Goal: Use online tool/utility

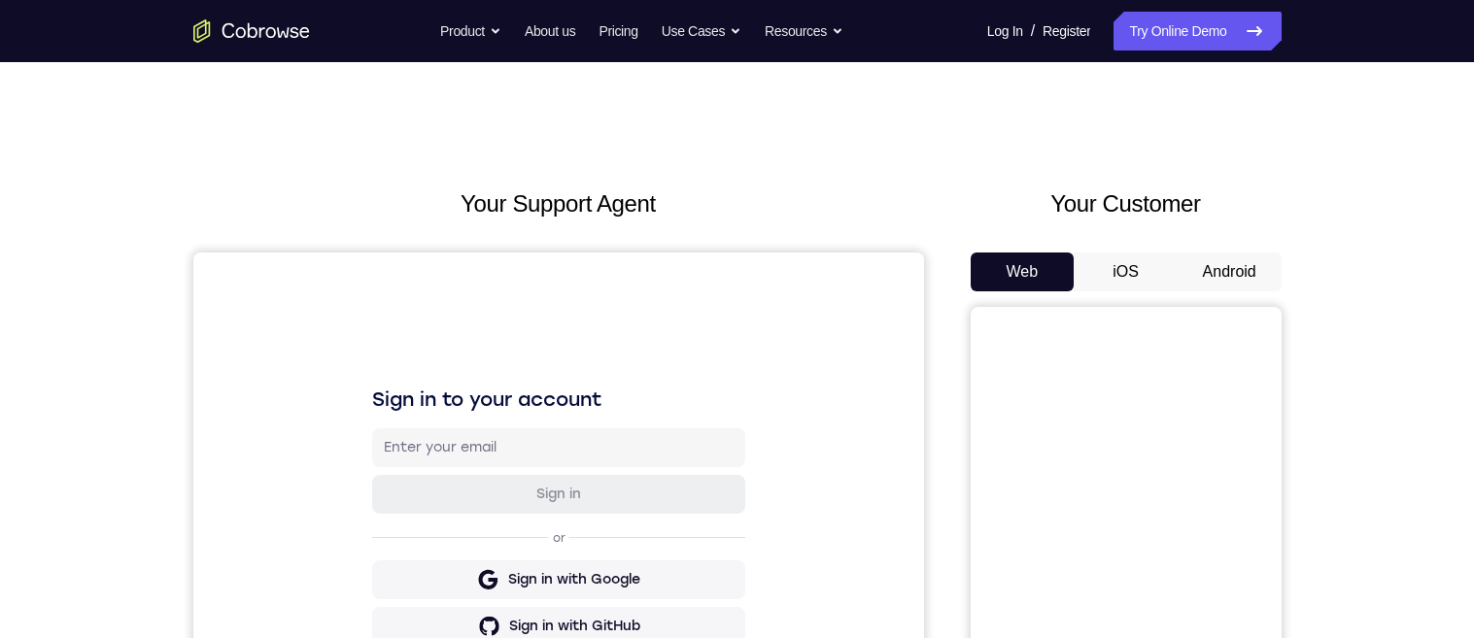
click at [1253, 266] on button "Android" at bounding box center [1230, 272] width 104 height 39
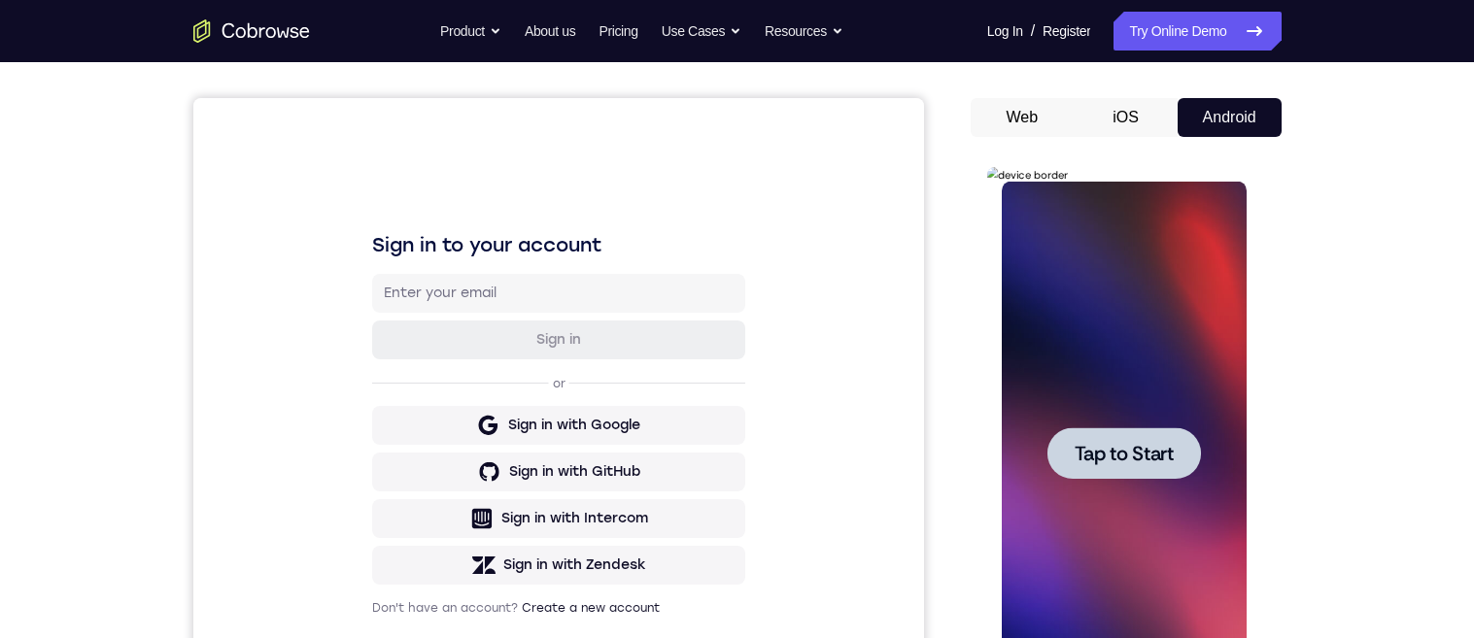
click at [1166, 406] on div at bounding box center [1124, 454] width 245 height 544
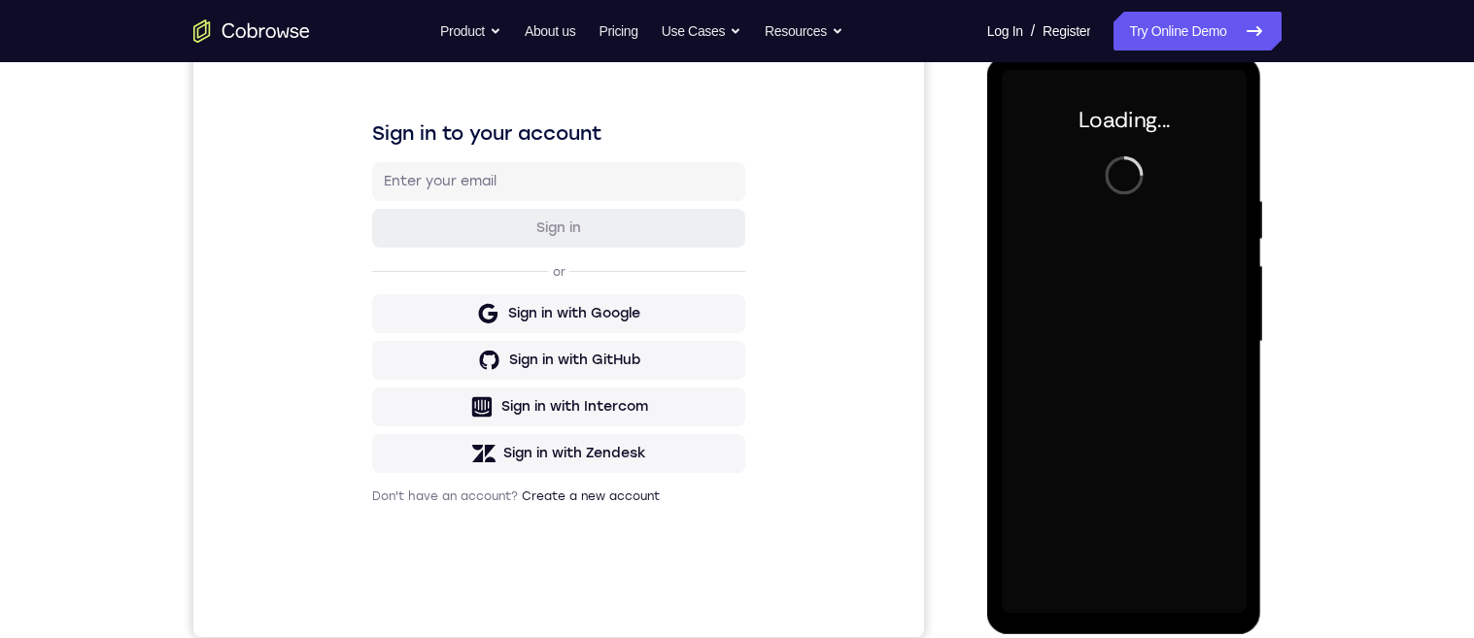
scroll to position [265, 0]
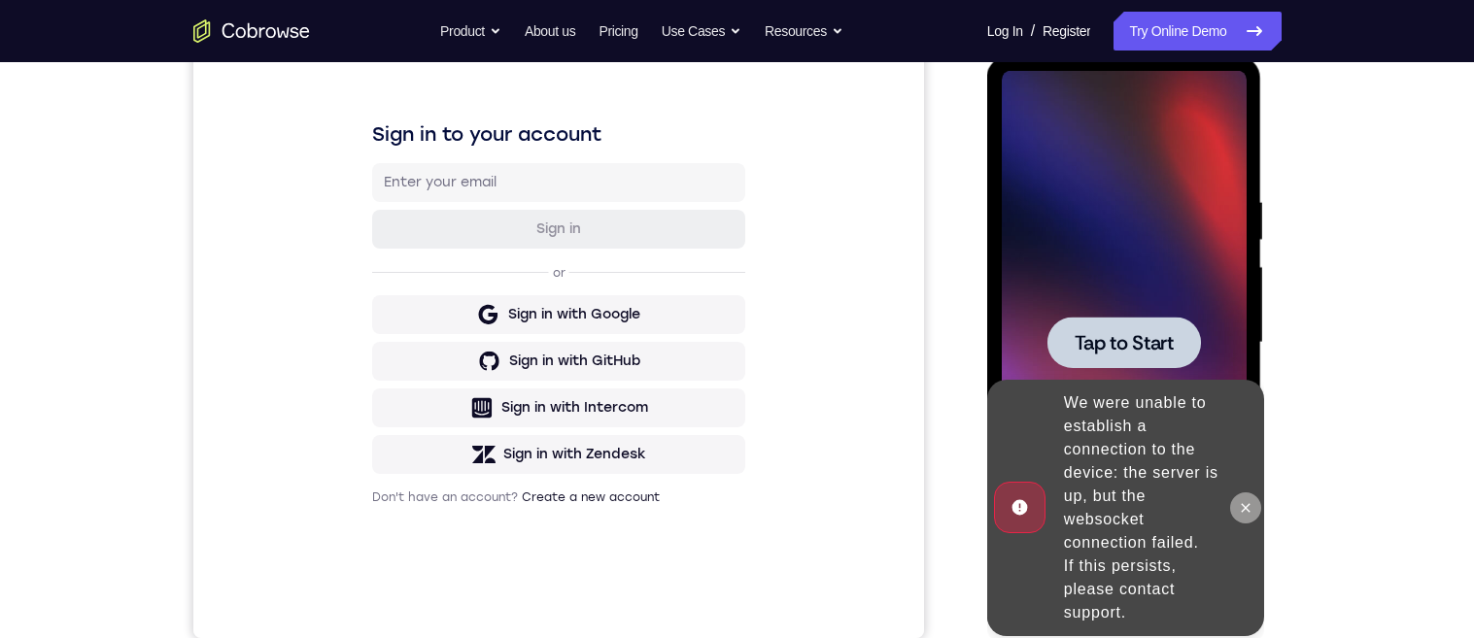
click at [1251, 496] on button at bounding box center [1245, 508] width 31 height 31
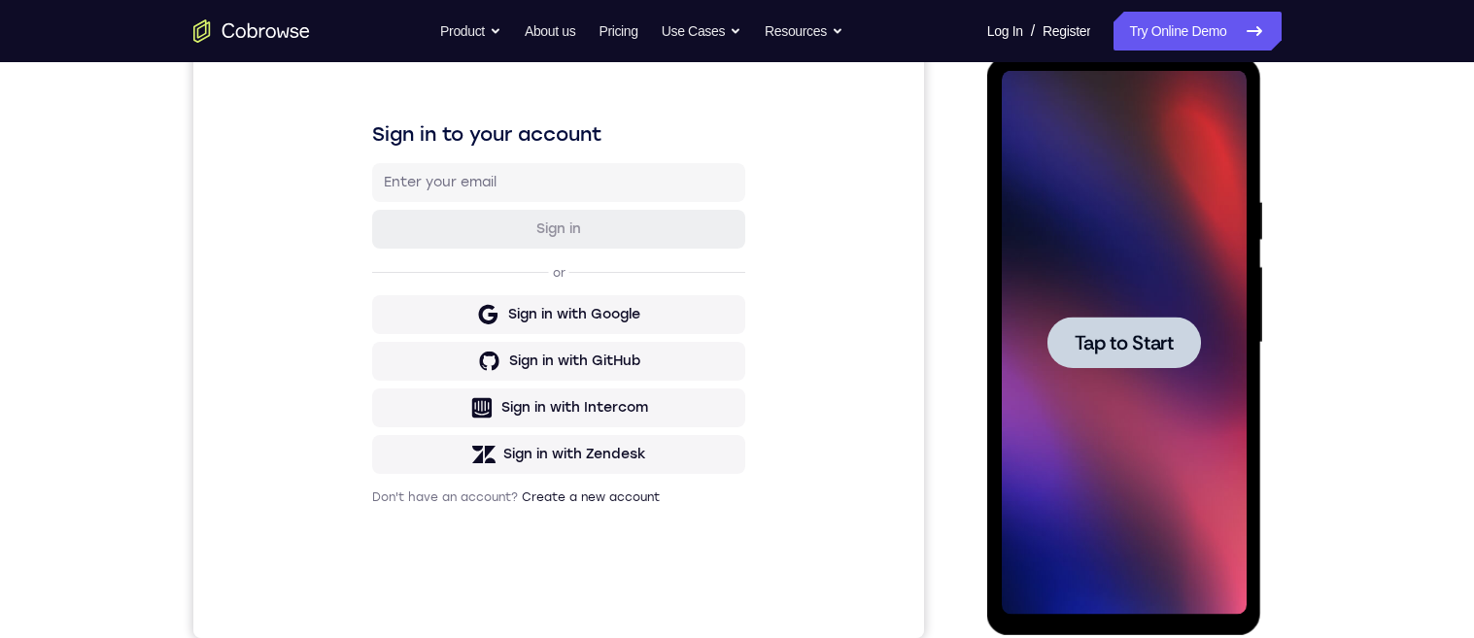
click at [1177, 359] on div at bounding box center [1124, 342] width 154 height 51
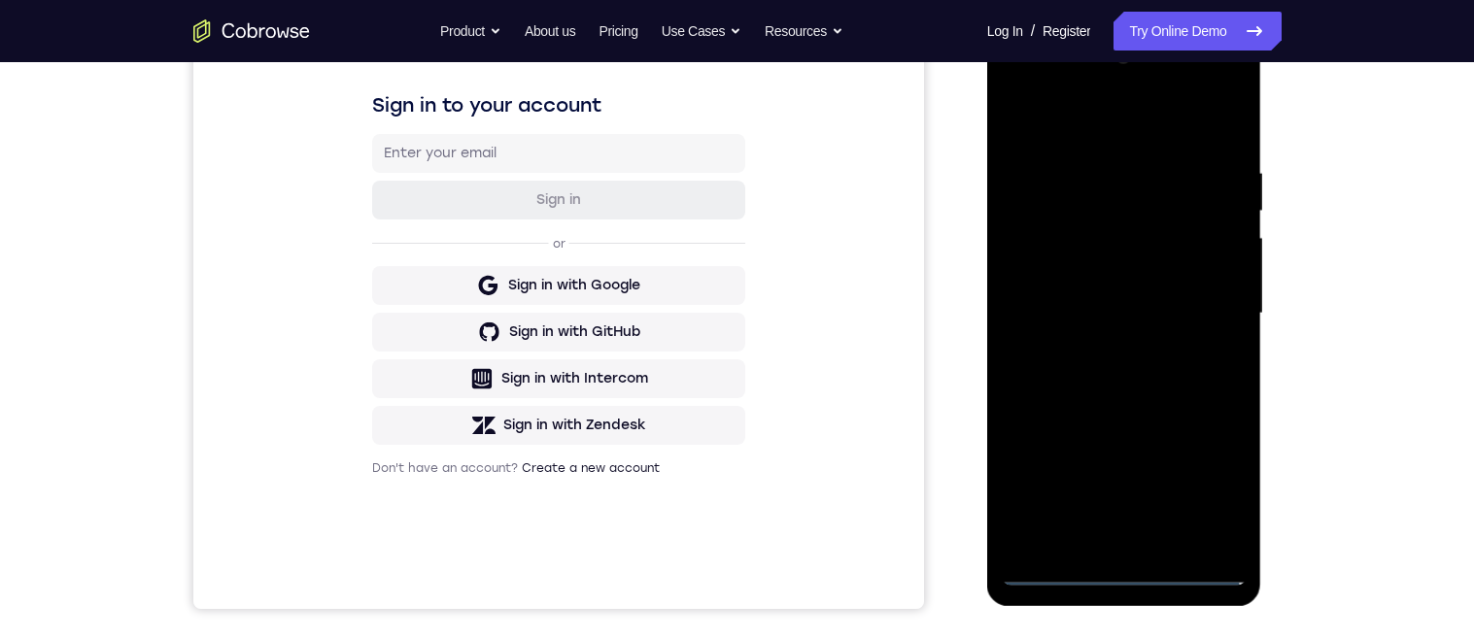
scroll to position [356, 0]
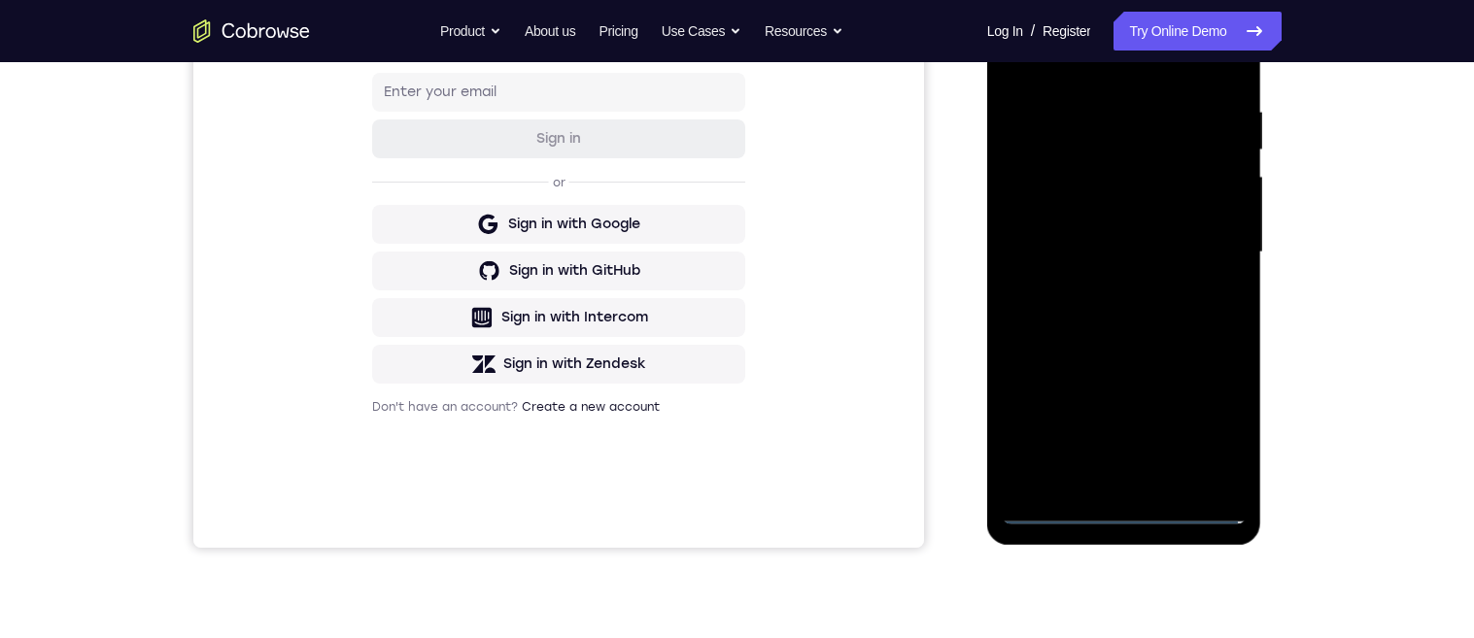
click at [1129, 518] on div at bounding box center [1124, 253] width 245 height 544
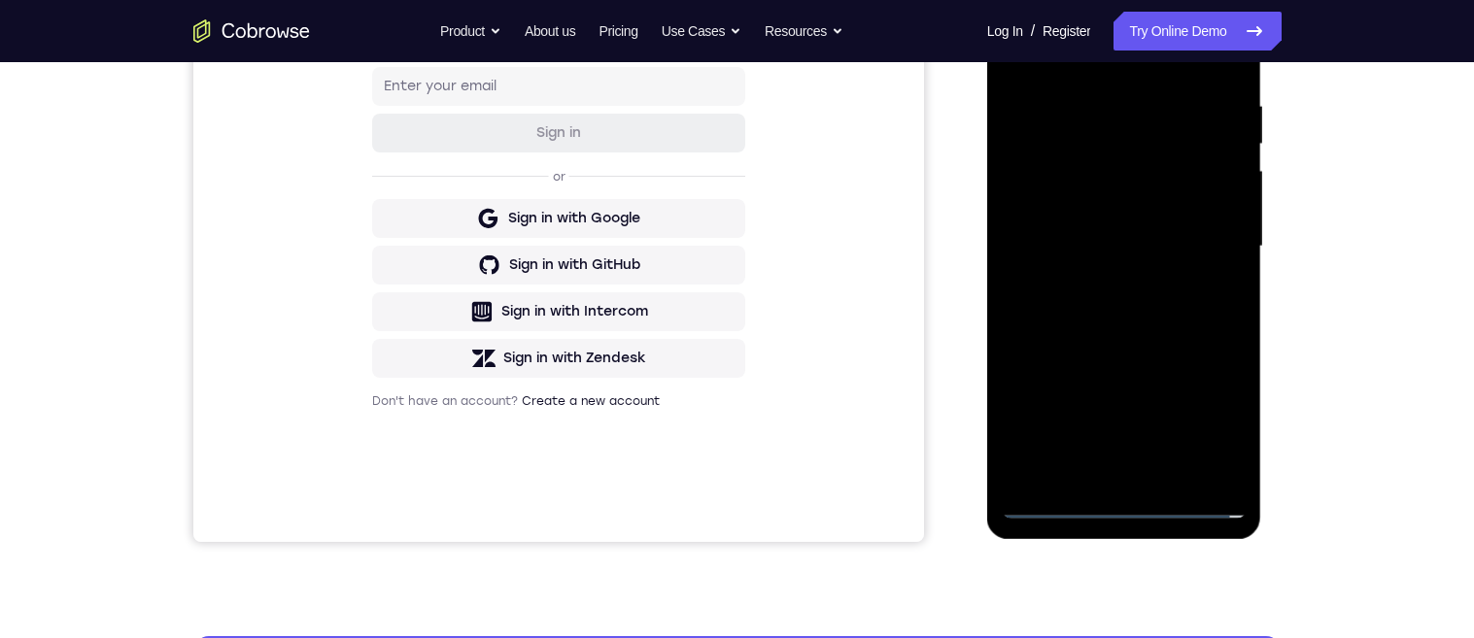
click at [1232, 421] on div at bounding box center [1124, 247] width 245 height 544
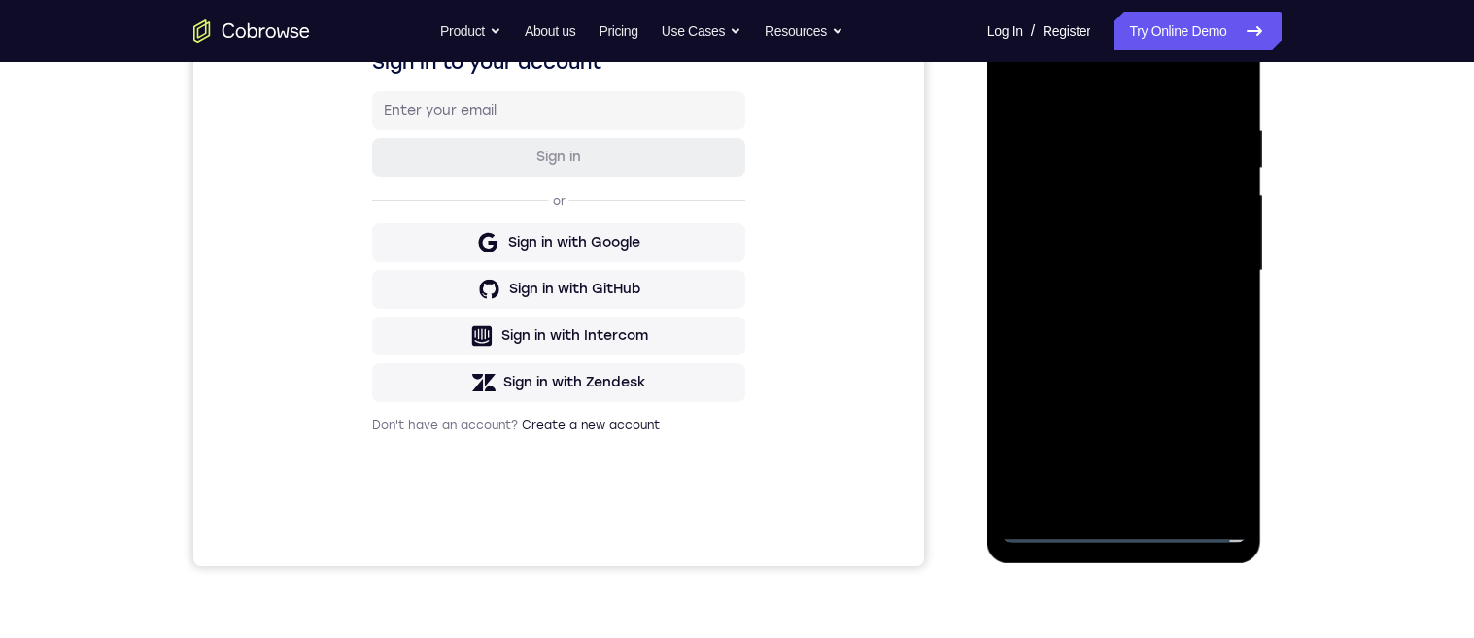
scroll to position [227, 0]
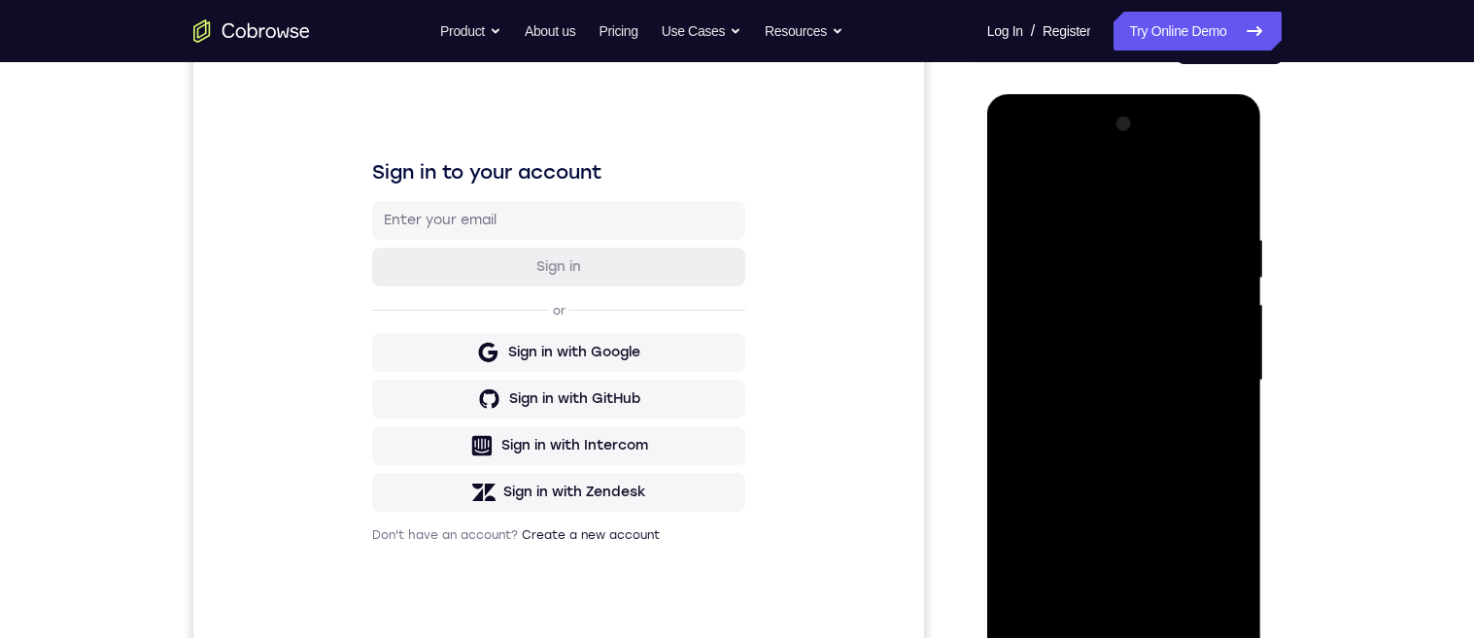
click at [1204, 188] on div at bounding box center [1124, 381] width 245 height 544
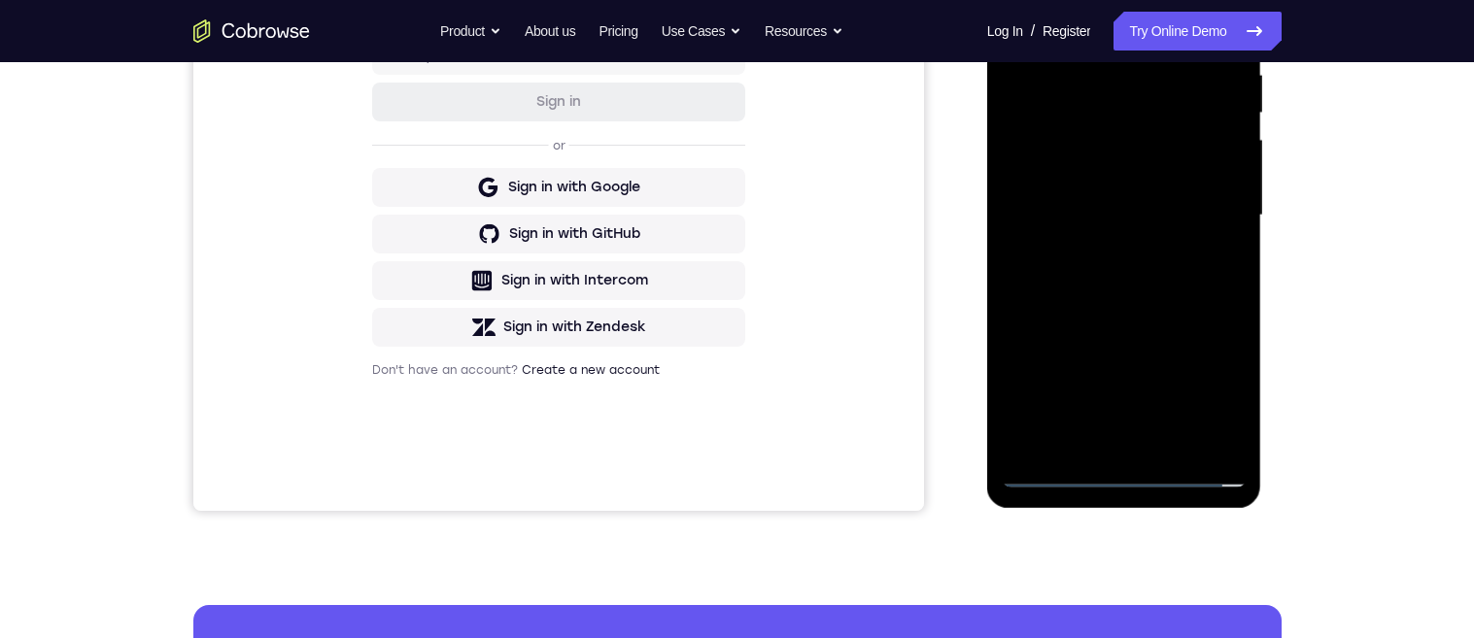
scroll to position [456, 0]
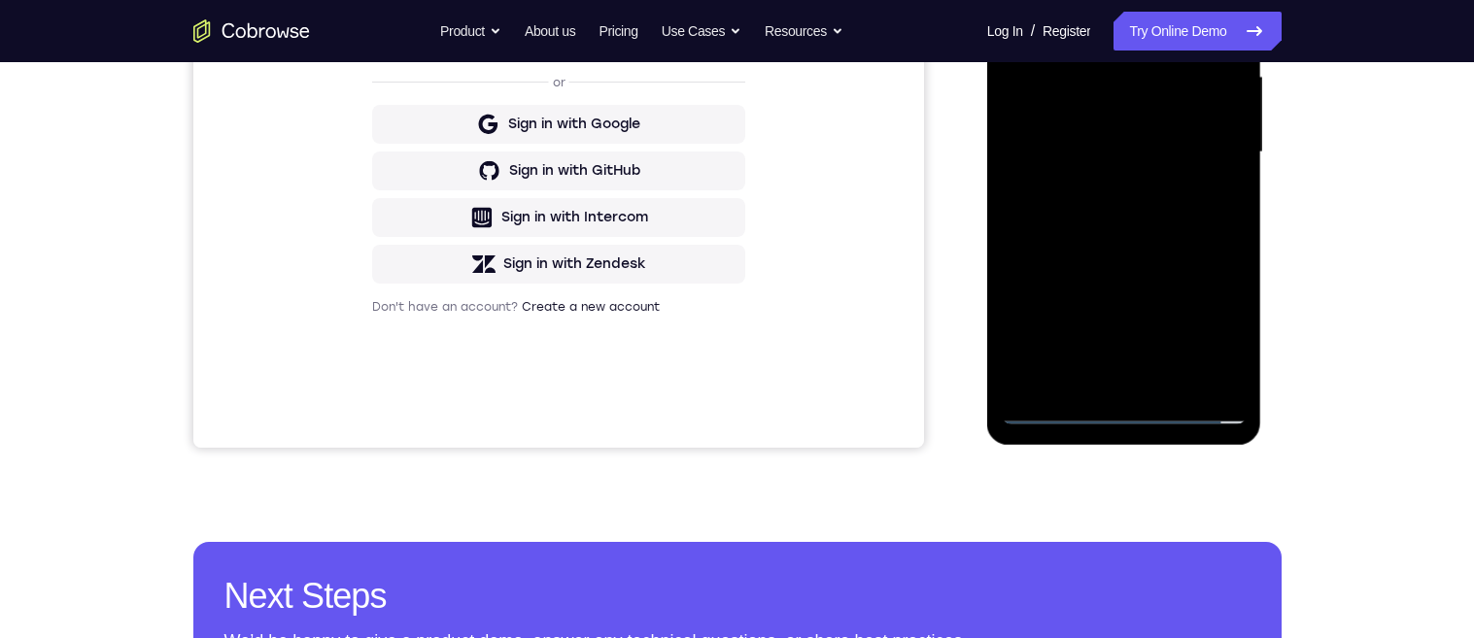
click at [1124, 424] on div at bounding box center [1124, 152] width 245 height 544
click at [1209, 329] on div at bounding box center [1124, 152] width 245 height 544
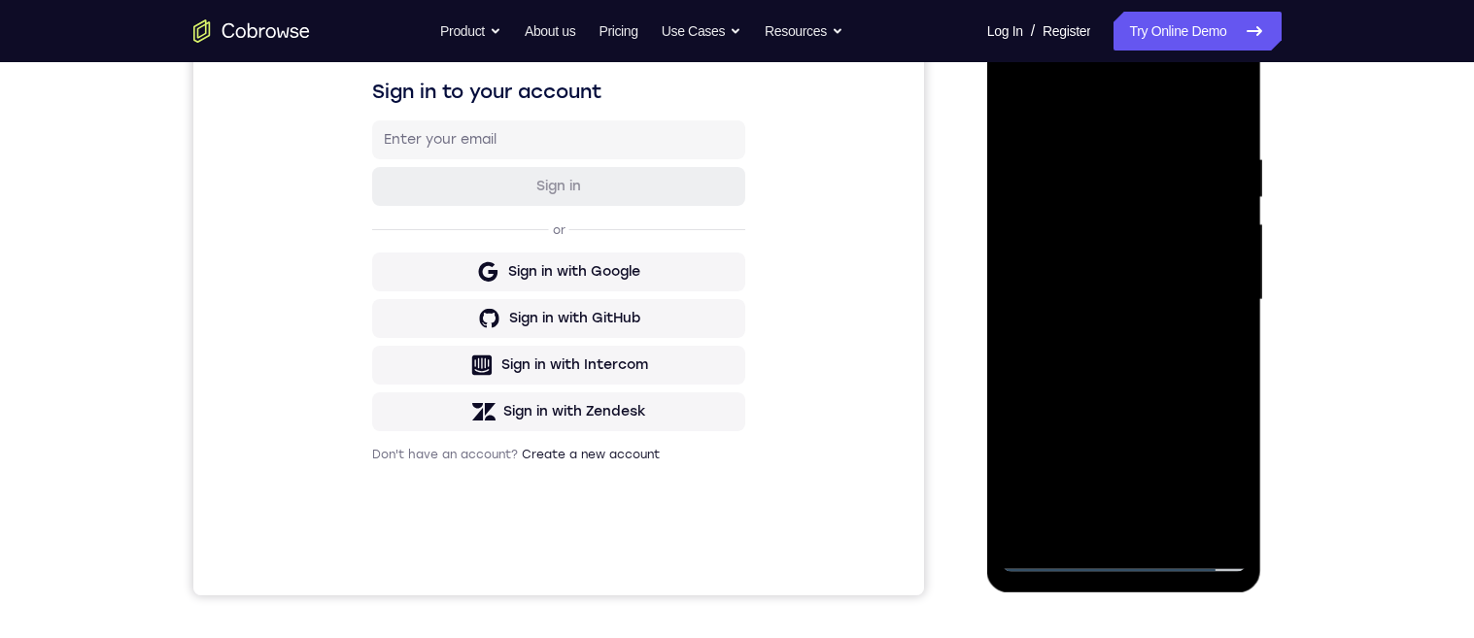
click at [1130, 112] on div at bounding box center [1124, 300] width 245 height 544
click at [1127, 205] on div at bounding box center [1124, 299] width 245 height 544
click at [1137, 254] on div at bounding box center [1124, 299] width 245 height 544
click at [1160, 450] on div at bounding box center [1124, 299] width 245 height 544
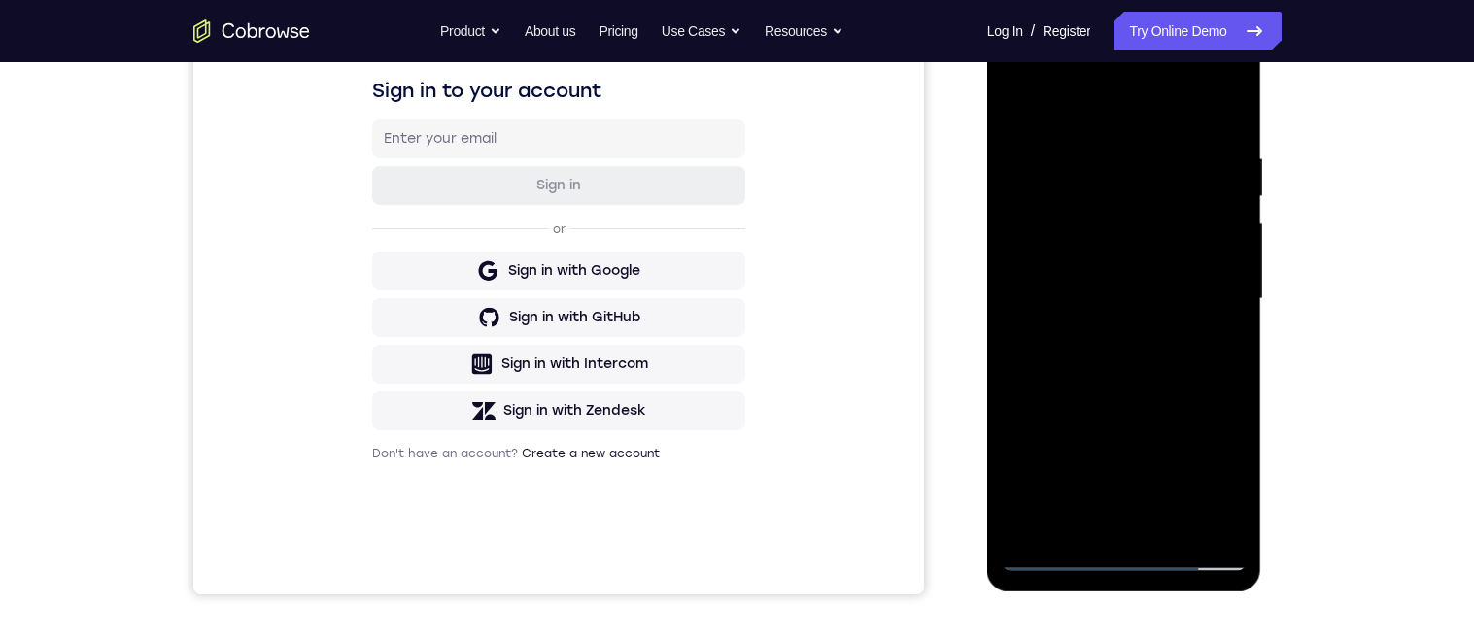
click at [1223, 450] on div at bounding box center [1124, 299] width 245 height 544
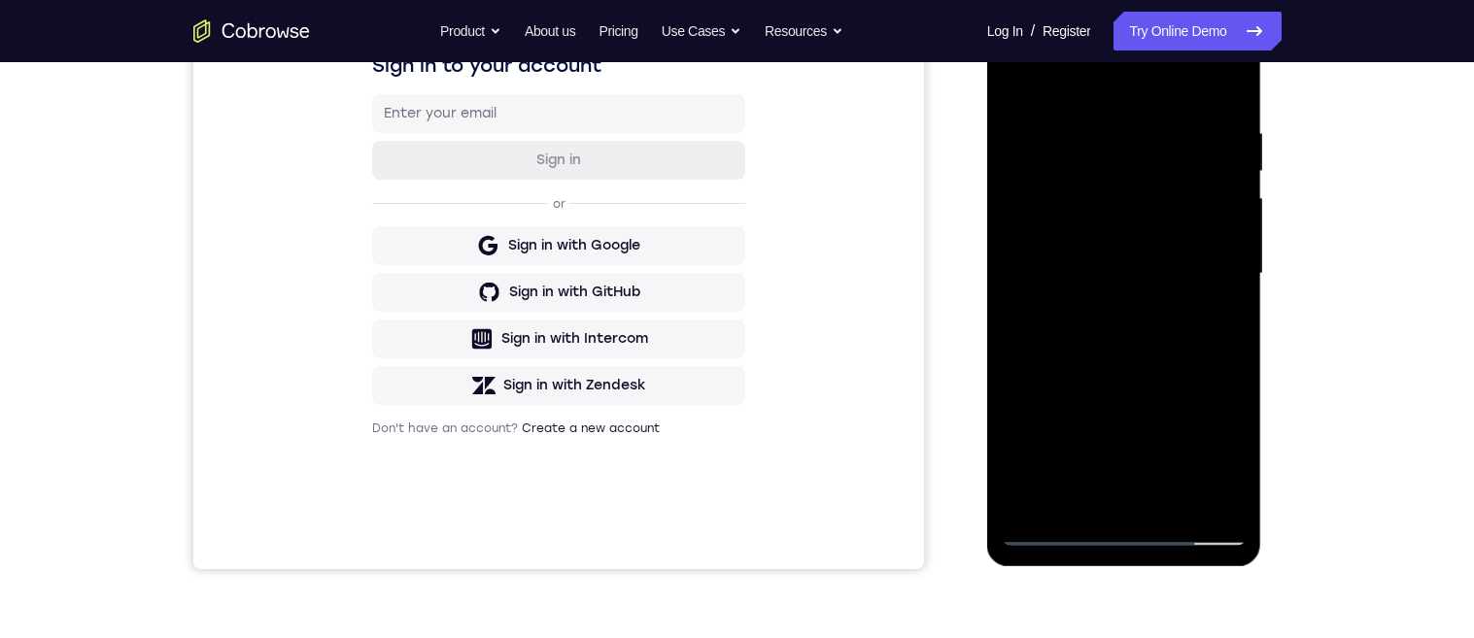
scroll to position [232, 0]
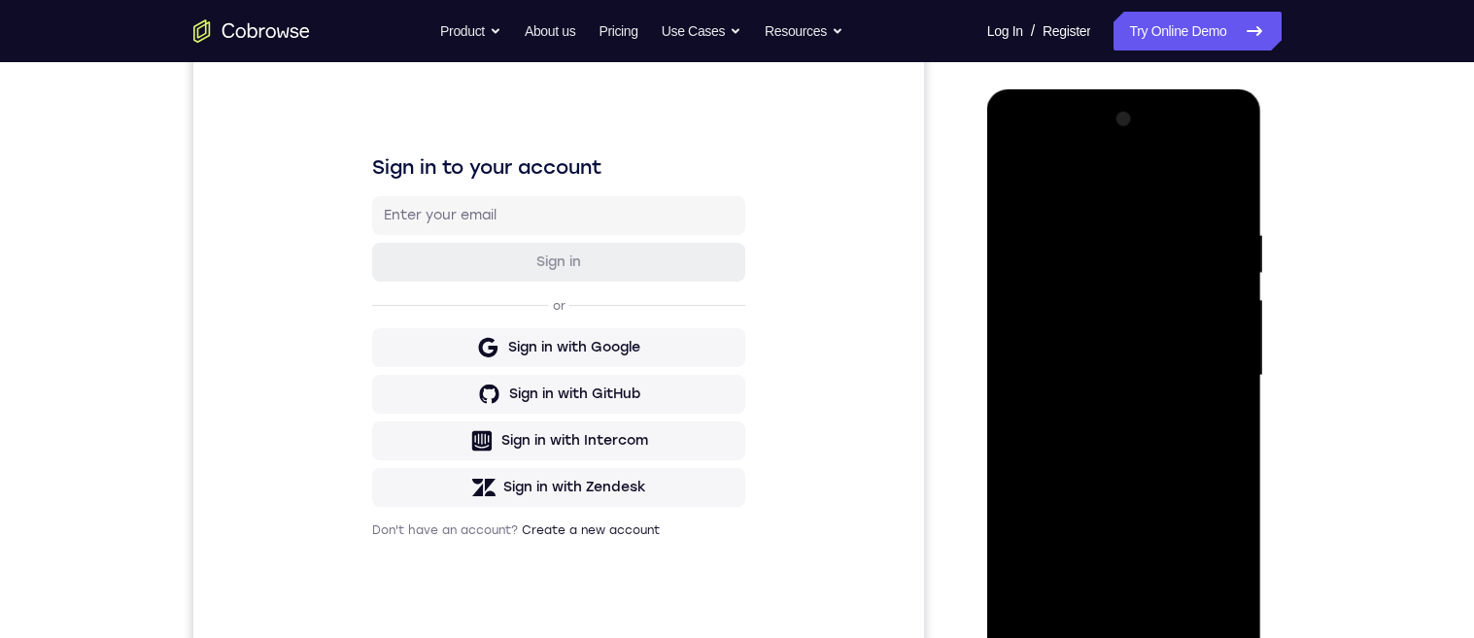
click at [1211, 199] on div at bounding box center [1124, 376] width 245 height 544
click at [1061, 271] on div at bounding box center [1124, 376] width 245 height 544
click at [1152, 312] on div at bounding box center [1124, 376] width 245 height 544
click at [1133, 416] on div at bounding box center [1124, 376] width 245 height 544
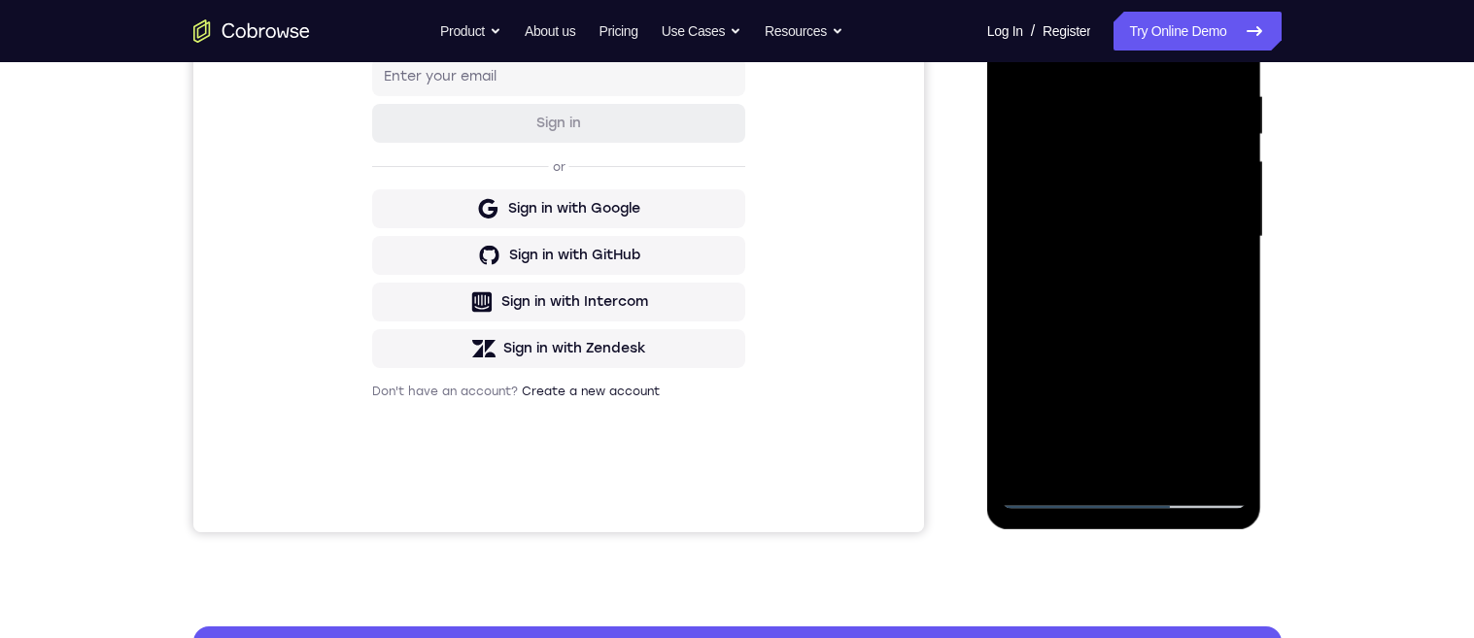
scroll to position [378, 0]
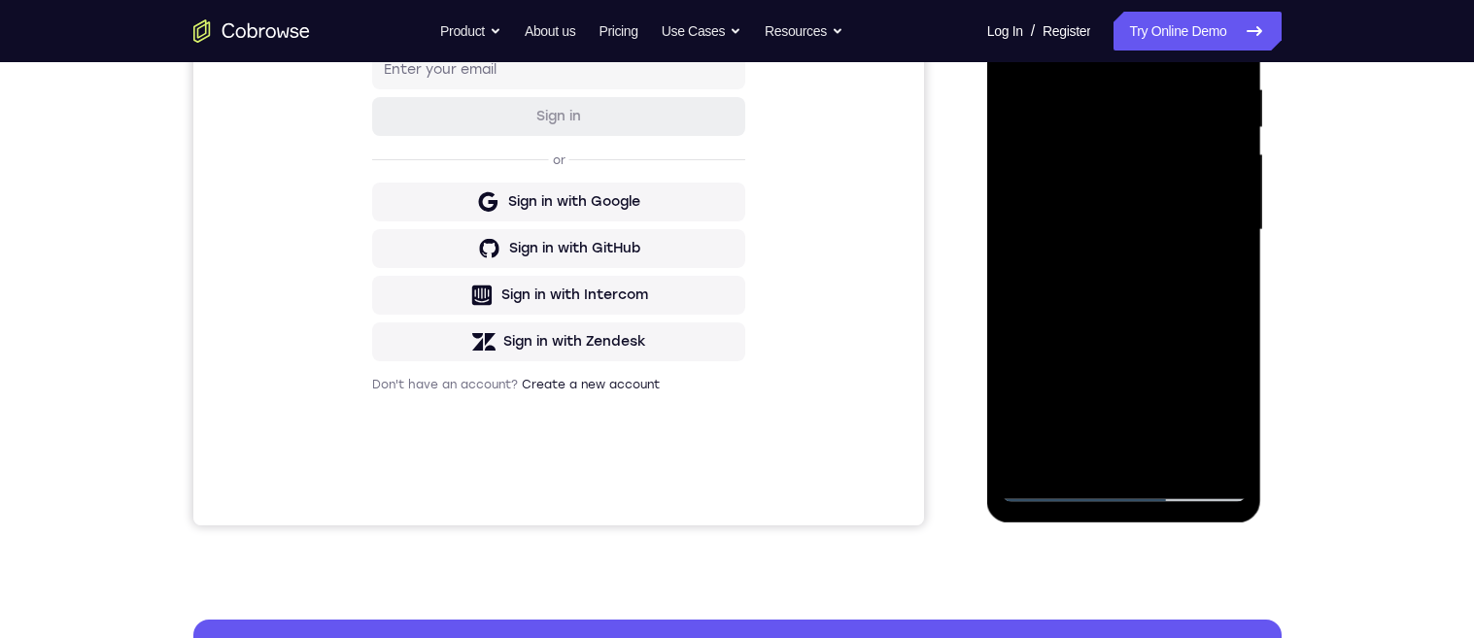
click at [1196, 262] on div at bounding box center [1124, 230] width 245 height 544
click at [1221, 248] on div at bounding box center [1124, 230] width 245 height 544
click at [1218, 249] on div at bounding box center [1124, 230] width 245 height 544
click at [1212, 250] on div at bounding box center [1124, 230] width 245 height 544
click at [1216, 251] on div at bounding box center [1124, 230] width 245 height 544
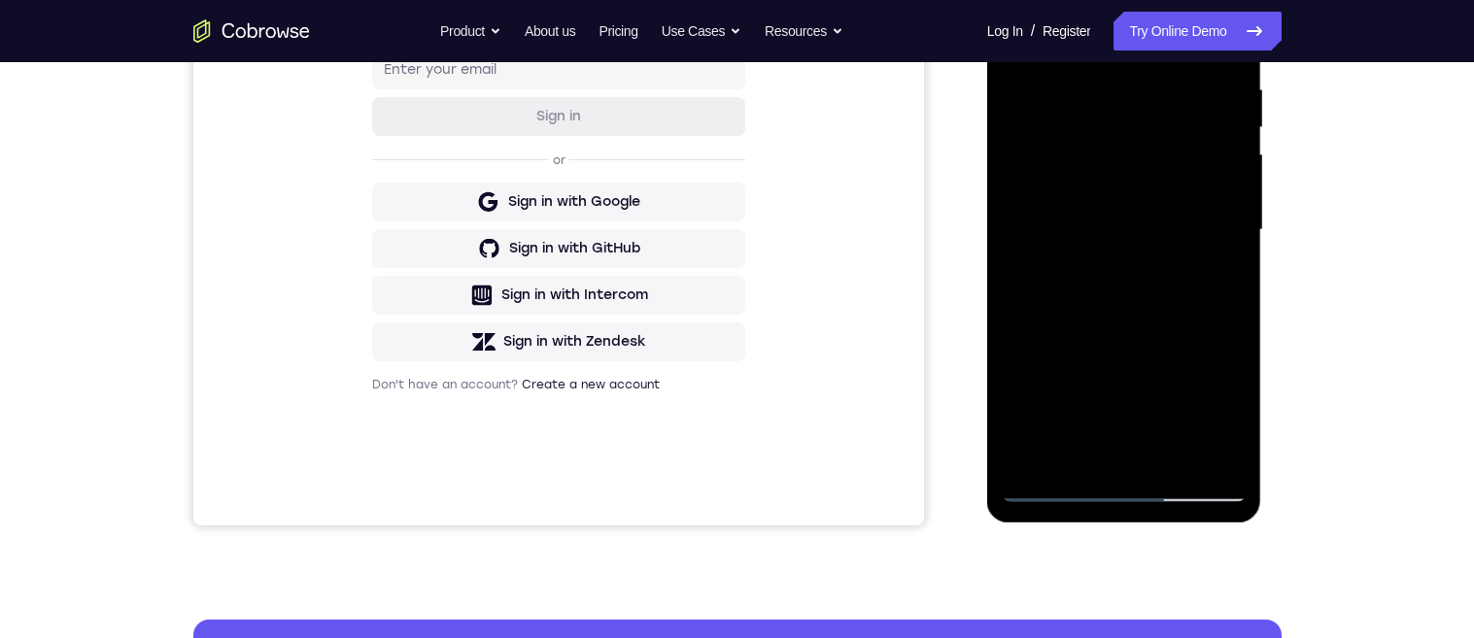
click at [1216, 248] on div at bounding box center [1124, 230] width 245 height 544
click at [1206, 254] on div at bounding box center [1124, 230] width 245 height 544
click at [1205, 258] on div at bounding box center [1124, 230] width 245 height 544
click at [1209, 251] on div at bounding box center [1124, 230] width 245 height 544
click at [1207, 250] on div at bounding box center [1124, 230] width 245 height 544
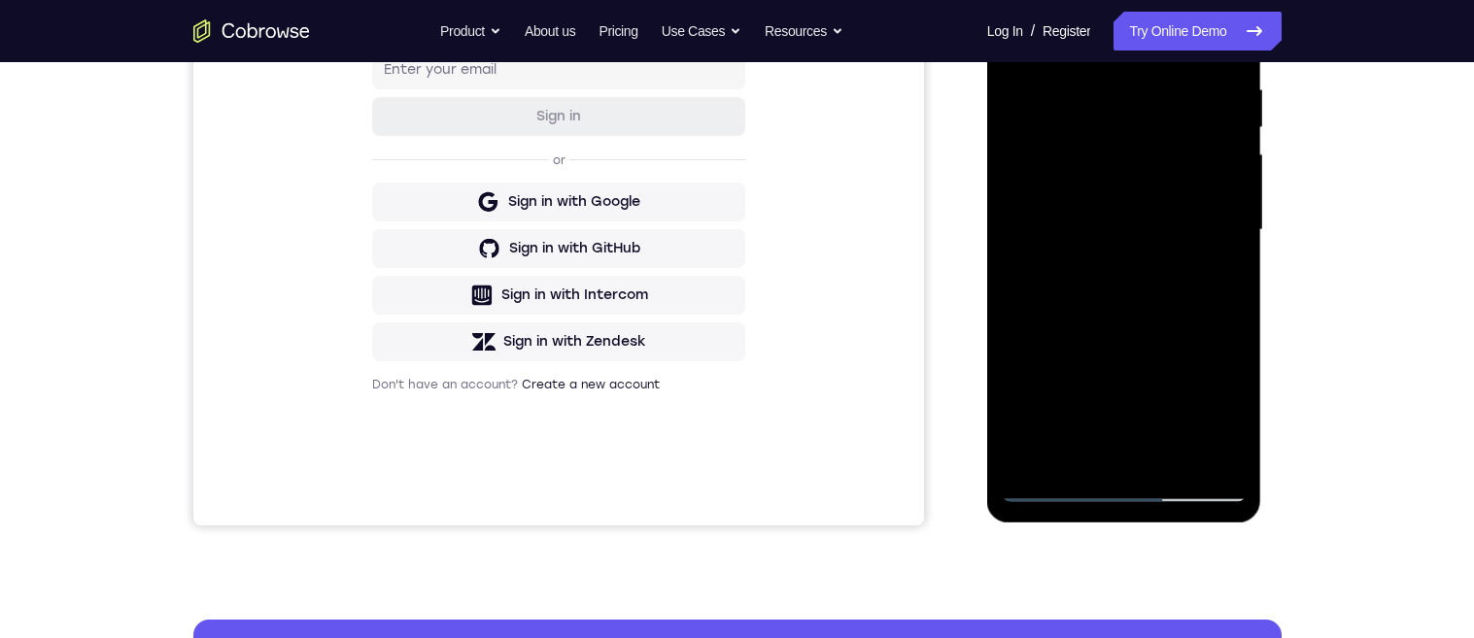
click at [1205, 249] on div at bounding box center [1124, 230] width 245 height 544
click at [1201, 252] on div at bounding box center [1124, 230] width 245 height 544
click at [1198, 259] on div at bounding box center [1124, 230] width 245 height 544
click at [1189, 261] on div at bounding box center [1124, 230] width 245 height 544
click at [1192, 257] on div at bounding box center [1124, 230] width 245 height 544
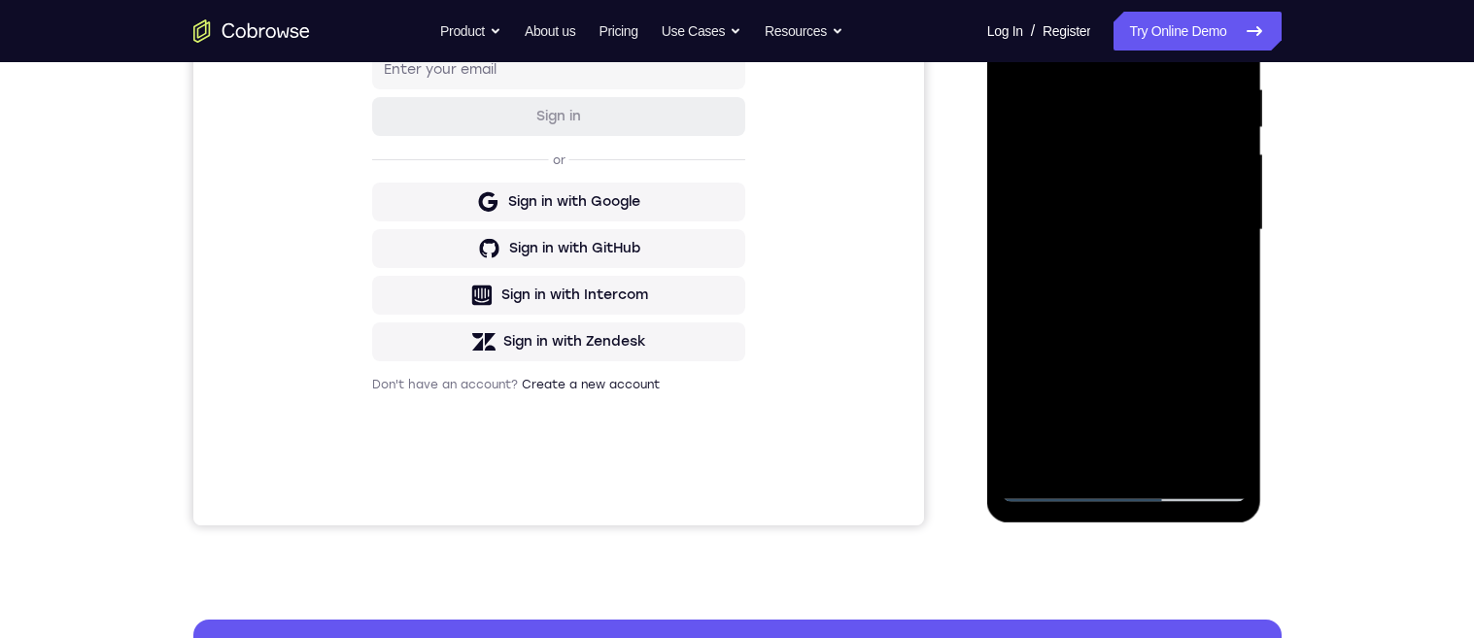
click at [1197, 254] on div at bounding box center [1124, 230] width 245 height 544
click at [1198, 256] on div at bounding box center [1124, 230] width 245 height 544
click at [1202, 253] on div at bounding box center [1124, 230] width 245 height 544
click at [1202, 251] on div at bounding box center [1124, 230] width 245 height 544
click at [1205, 249] on div at bounding box center [1124, 230] width 245 height 544
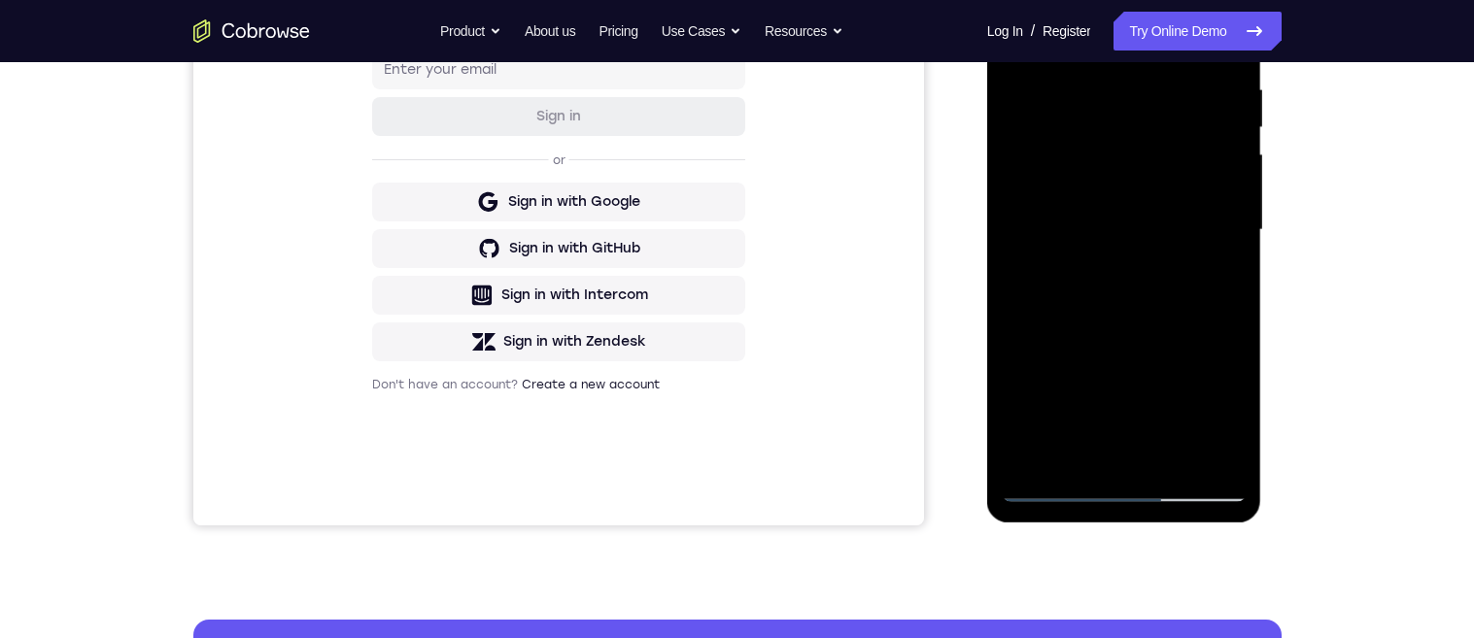
click at [1196, 252] on div at bounding box center [1124, 230] width 245 height 544
click at [1202, 273] on div at bounding box center [1124, 230] width 245 height 544
click at [1203, 268] on div at bounding box center [1124, 230] width 245 height 544
click at [1206, 254] on div at bounding box center [1124, 230] width 245 height 544
click at [1203, 252] on div at bounding box center [1124, 230] width 245 height 544
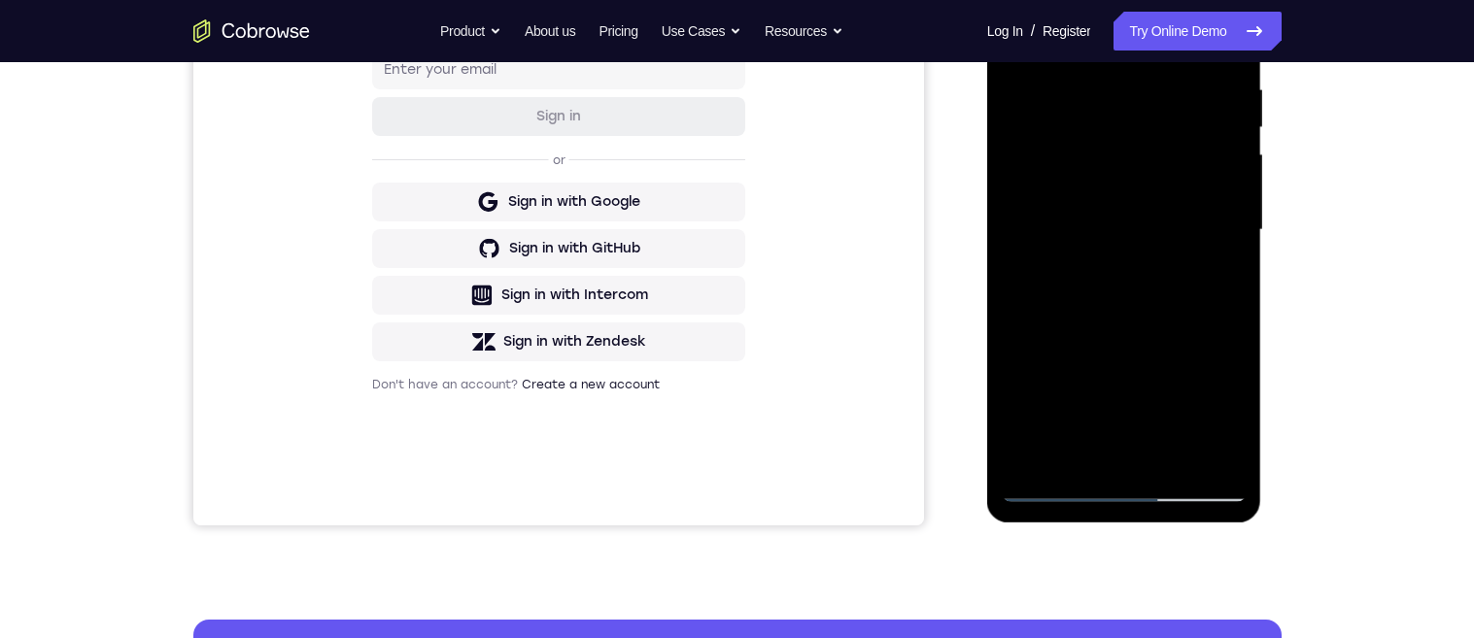
click at [1209, 250] on div at bounding box center [1124, 230] width 245 height 544
click at [1206, 249] on div at bounding box center [1124, 230] width 245 height 544
click at [1224, 232] on div at bounding box center [1124, 230] width 245 height 544
click at [1217, 237] on div at bounding box center [1124, 230] width 245 height 544
click at [1216, 238] on div at bounding box center [1124, 230] width 245 height 544
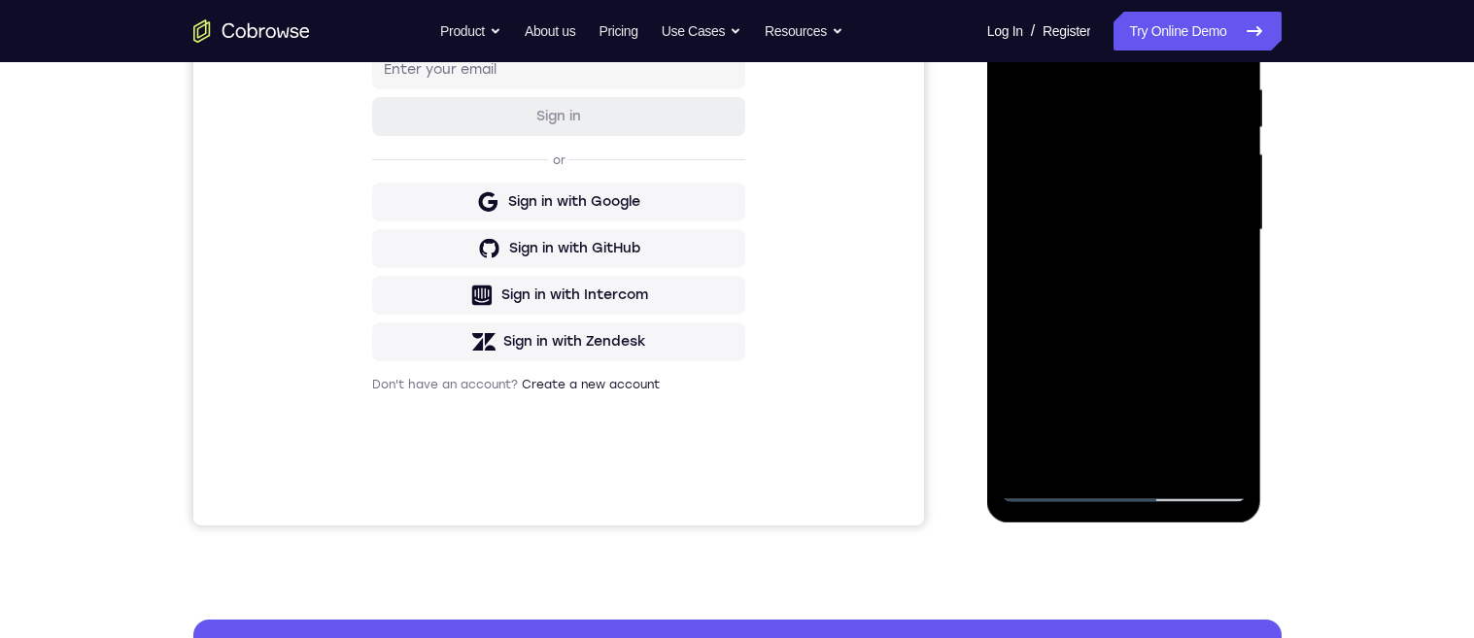
click at [1211, 240] on div at bounding box center [1124, 230] width 245 height 544
click at [1206, 251] on div at bounding box center [1124, 230] width 245 height 544
click at [1213, 246] on div at bounding box center [1124, 230] width 245 height 544
click at [1217, 243] on div at bounding box center [1124, 230] width 245 height 544
click at [1216, 244] on div at bounding box center [1124, 230] width 245 height 544
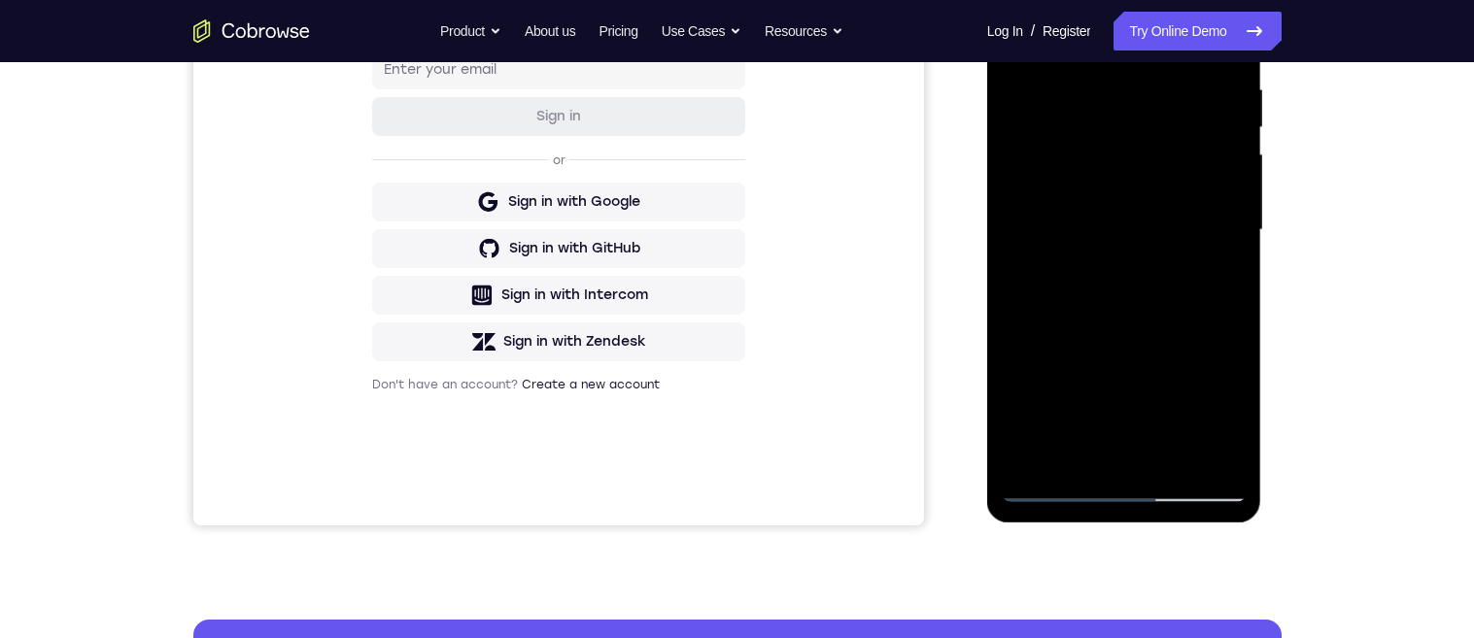
click at [1212, 248] on div at bounding box center [1124, 230] width 245 height 544
click at [1208, 251] on div at bounding box center [1124, 230] width 245 height 544
click at [1205, 253] on div at bounding box center [1124, 230] width 245 height 544
click at [1207, 250] on div at bounding box center [1124, 230] width 245 height 544
click at [1206, 250] on div at bounding box center [1124, 230] width 245 height 544
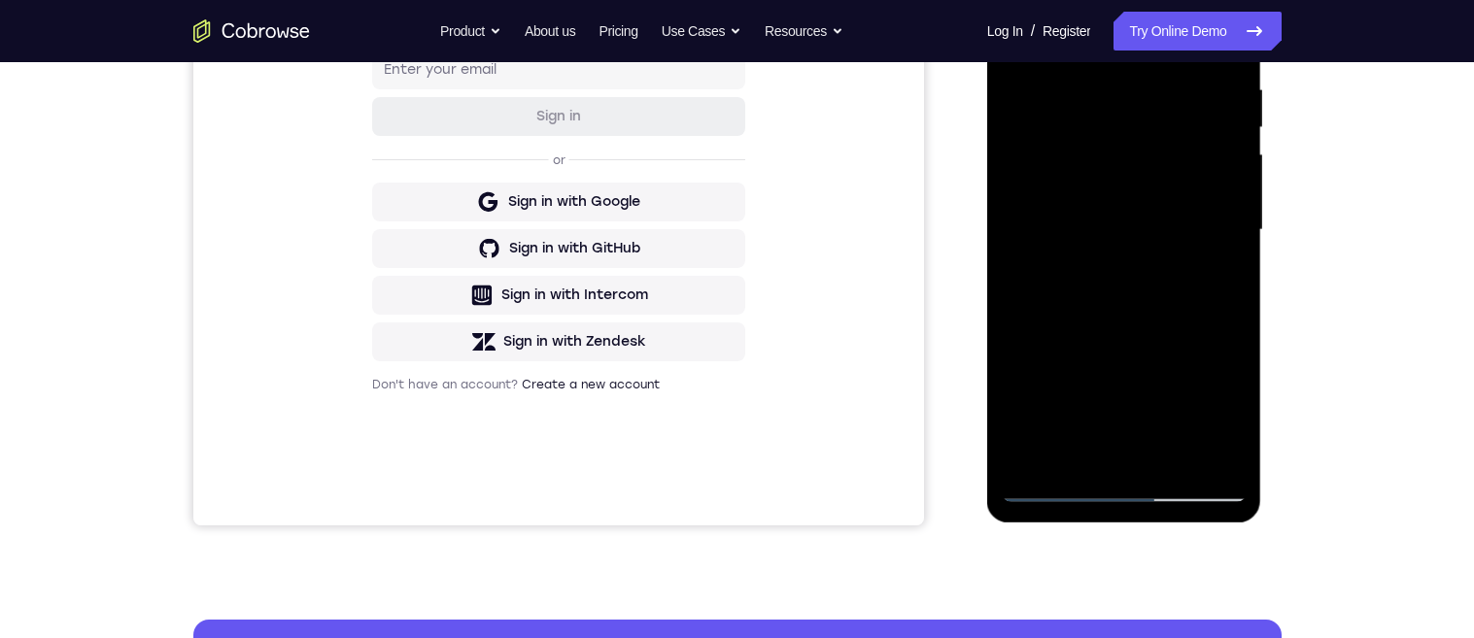
click at [1207, 249] on div at bounding box center [1124, 230] width 245 height 544
click at [1201, 250] on div at bounding box center [1124, 230] width 245 height 544
click at [1207, 249] on div at bounding box center [1124, 230] width 245 height 544
click at [1205, 249] on div at bounding box center [1124, 230] width 245 height 544
click at [1201, 249] on div at bounding box center [1124, 230] width 245 height 544
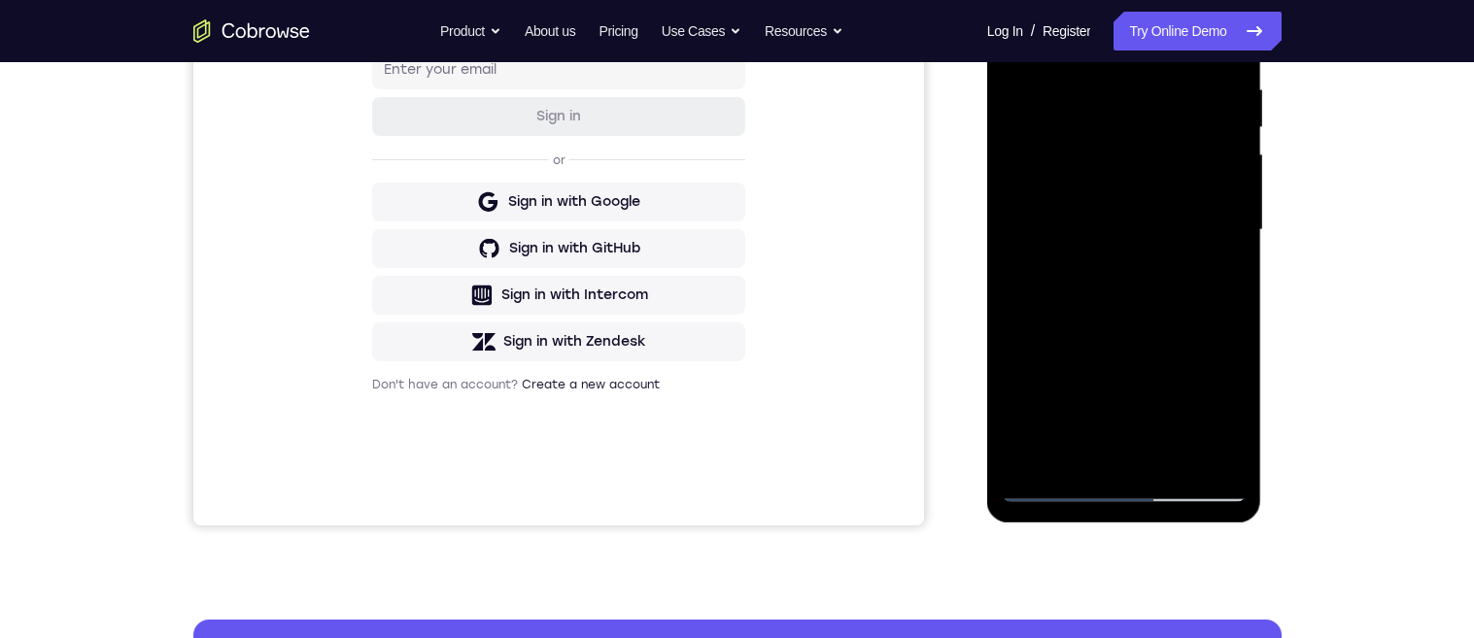
click at [1202, 247] on div at bounding box center [1124, 230] width 245 height 544
click at [1199, 248] on div at bounding box center [1124, 230] width 245 height 544
click at [1201, 249] on div at bounding box center [1124, 230] width 245 height 544
click at [1198, 250] on div at bounding box center [1124, 230] width 245 height 544
click at [1201, 250] on div at bounding box center [1124, 230] width 245 height 544
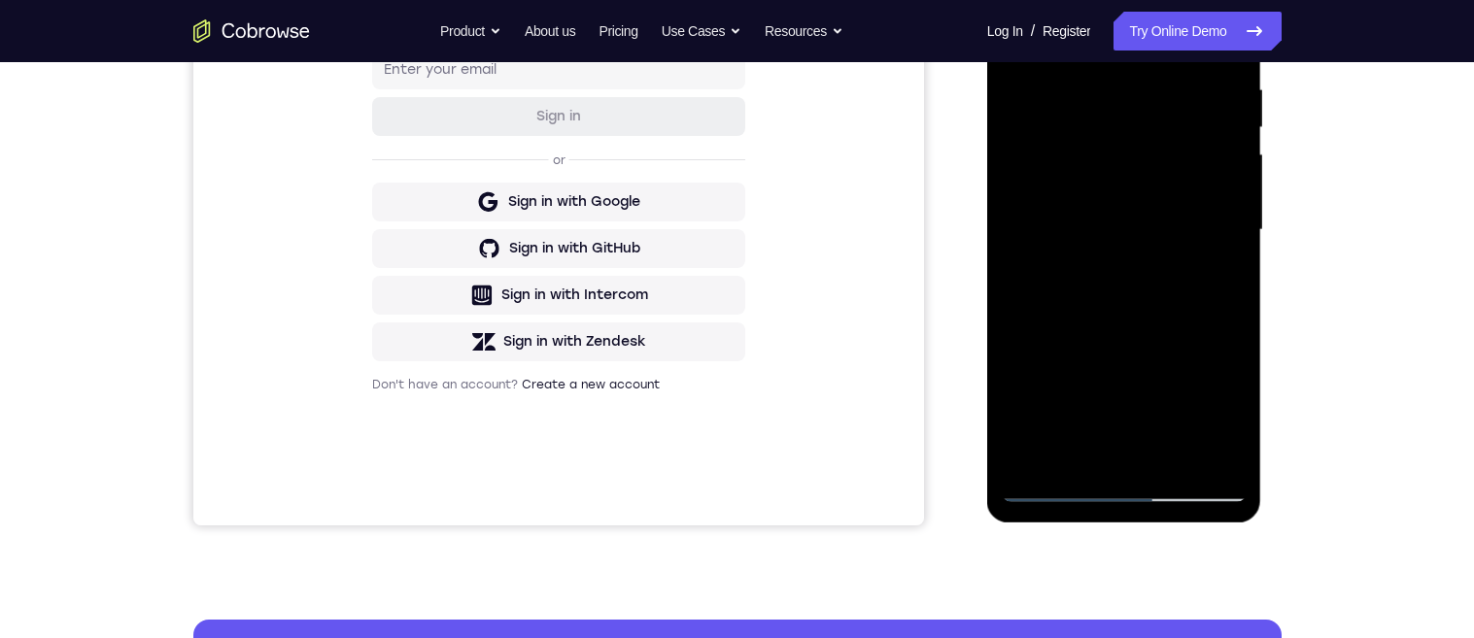
click at [1212, 243] on div at bounding box center [1124, 230] width 245 height 544
click at [1205, 250] on div at bounding box center [1124, 230] width 245 height 544
click at [1209, 248] on div at bounding box center [1124, 230] width 245 height 544
click at [1207, 249] on div at bounding box center [1124, 230] width 245 height 544
click at [1207, 248] on div at bounding box center [1124, 230] width 245 height 544
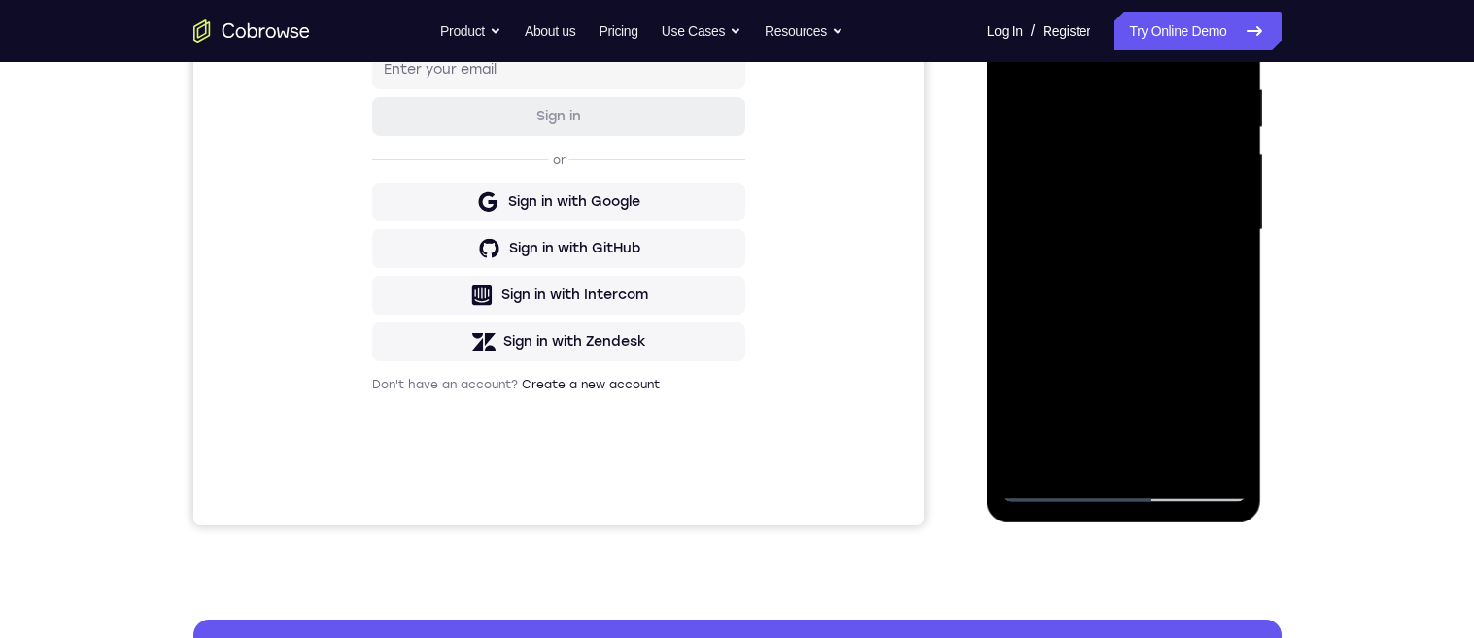
click at [1205, 247] on div at bounding box center [1124, 230] width 245 height 544
click at [1202, 248] on div at bounding box center [1124, 230] width 245 height 544
click at [1209, 246] on div at bounding box center [1124, 230] width 245 height 544
click at [1204, 249] on div at bounding box center [1124, 230] width 245 height 544
click at [1205, 248] on div at bounding box center [1124, 230] width 245 height 544
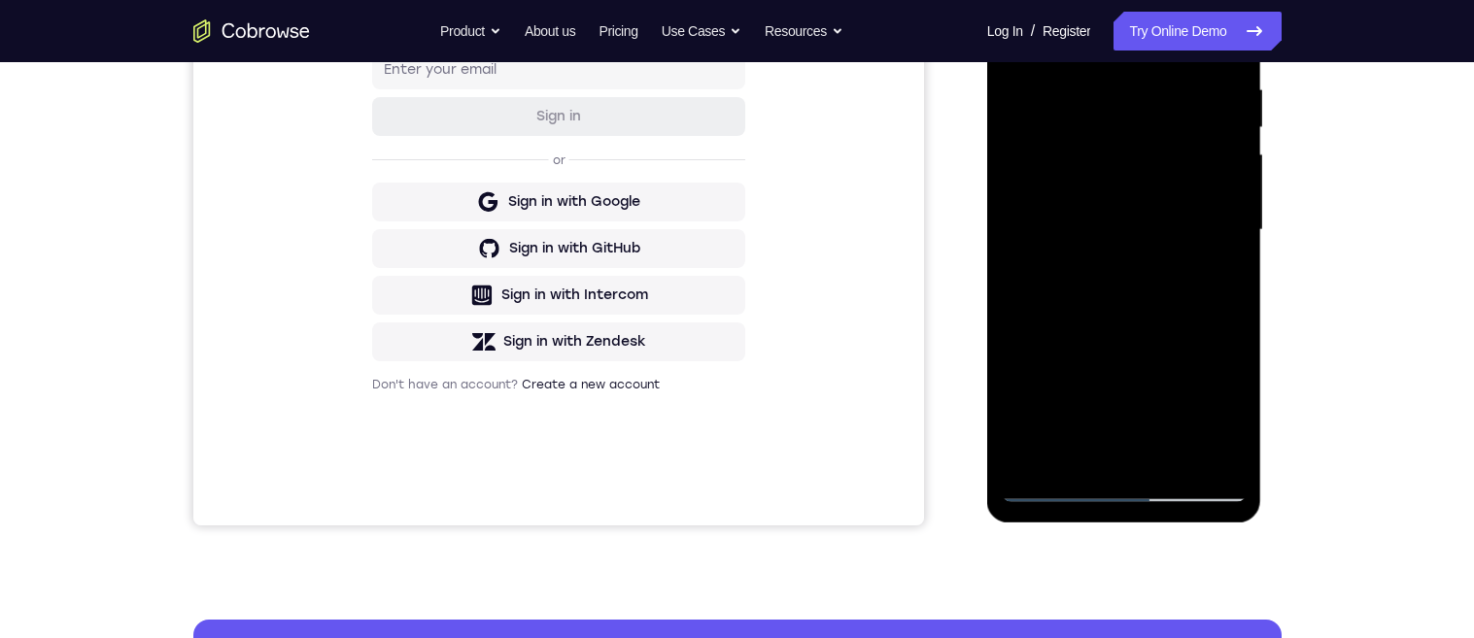
click at [1199, 248] on div at bounding box center [1124, 230] width 245 height 544
click at [1184, 266] on div at bounding box center [1124, 230] width 245 height 544
click at [1198, 249] on div at bounding box center [1124, 230] width 245 height 544
click at [1207, 233] on div at bounding box center [1124, 230] width 245 height 544
click at [1214, 231] on div at bounding box center [1124, 230] width 245 height 544
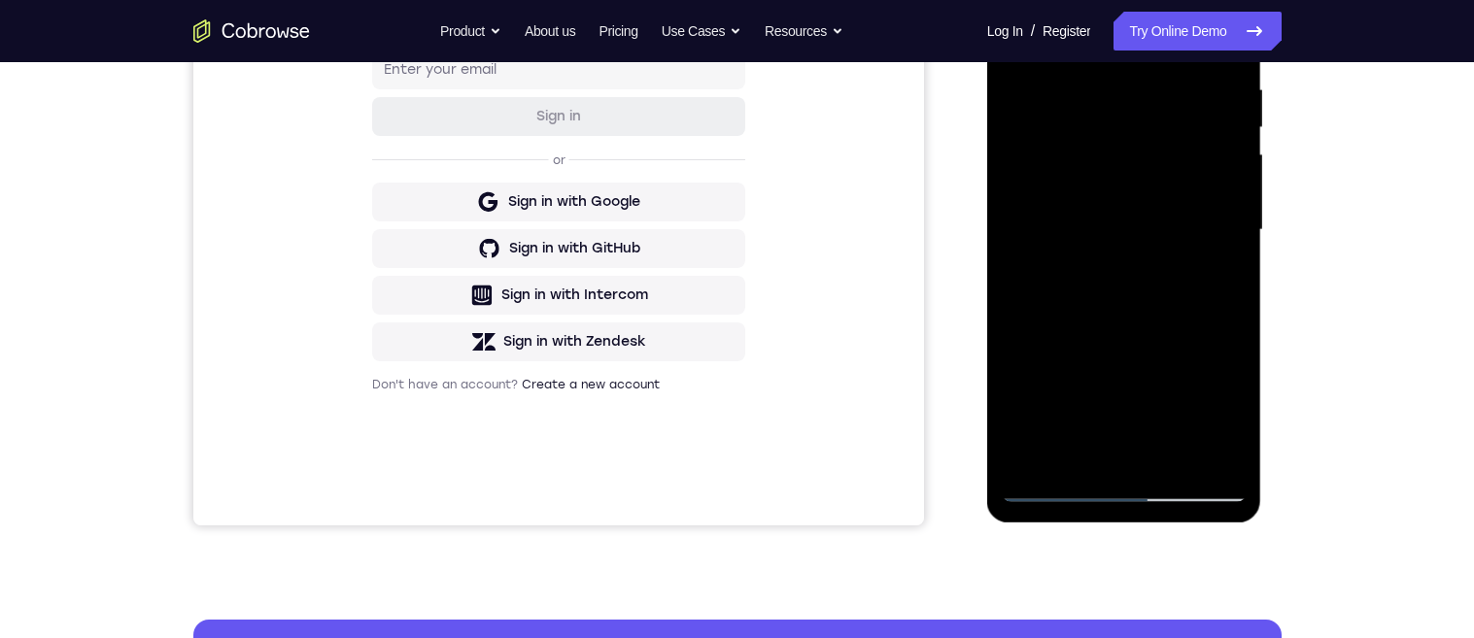
click at [1212, 231] on div at bounding box center [1124, 230] width 245 height 544
click at [1212, 226] on div at bounding box center [1124, 230] width 245 height 544
click at [1215, 233] on div at bounding box center [1124, 230] width 245 height 544
click at [1211, 242] on div at bounding box center [1124, 230] width 245 height 544
click at [1209, 242] on div at bounding box center [1124, 230] width 245 height 544
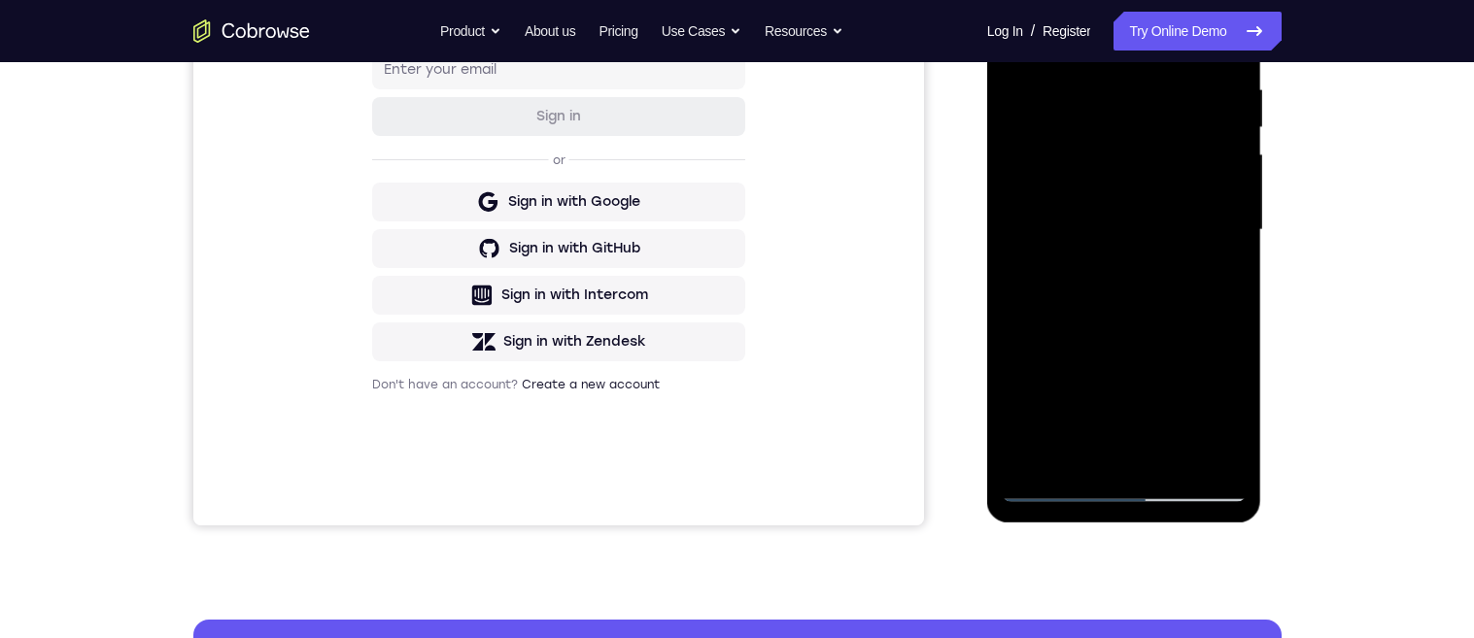
click at [1212, 238] on div at bounding box center [1124, 230] width 245 height 544
click at [1209, 238] on div at bounding box center [1124, 230] width 245 height 544
click at [1207, 239] on div at bounding box center [1124, 230] width 245 height 544
click at [1208, 239] on div at bounding box center [1124, 230] width 245 height 544
click at [1213, 241] on div at bounding box center [1124, 230] width 245 height 544
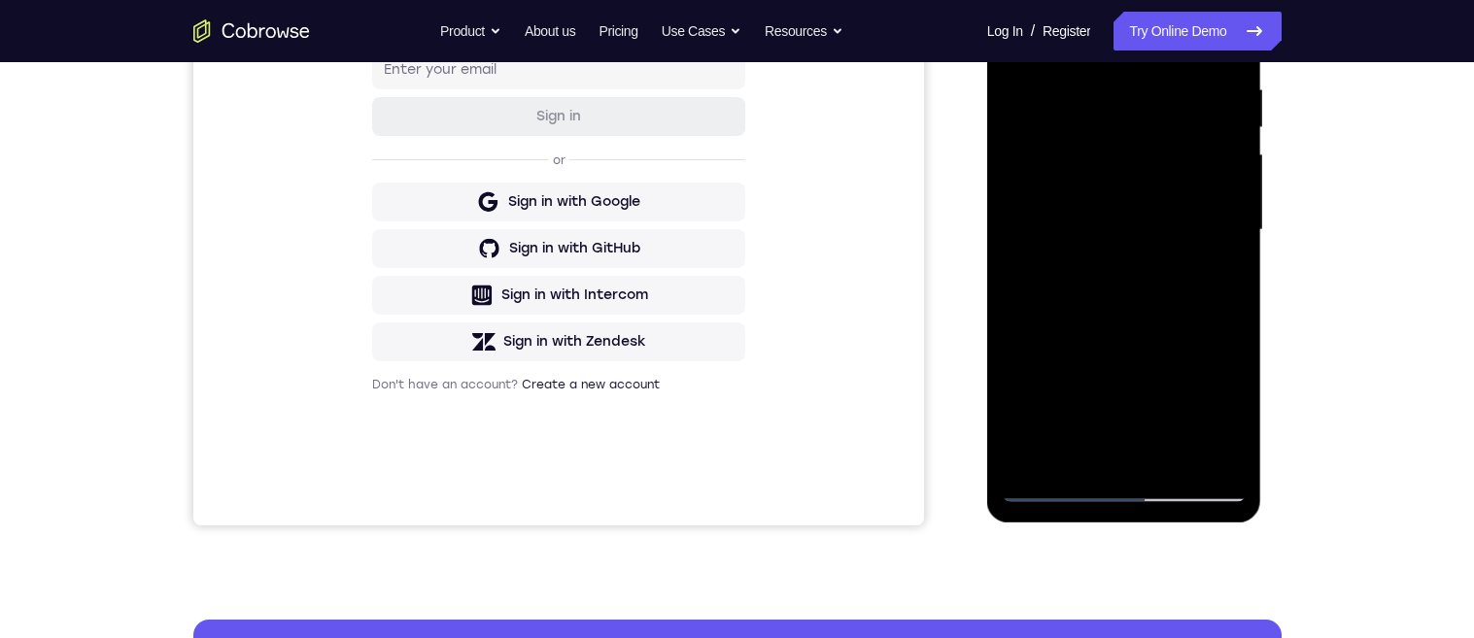
click at [1207, 244] on div at bounding box center [1124, 230] width 245 height 544
click at [1211, 242] on div at bounding box center [1124, 230] width 245 height 544
click at [1209, 244] on div at bounding box center [1124, 230] width 245 height 544
click at [1206, 242] on div at bounding box center [1124, 230] width 245 height 544
click at [1207, 239] on div at bounding box center [1124, 230] width 245 height 544
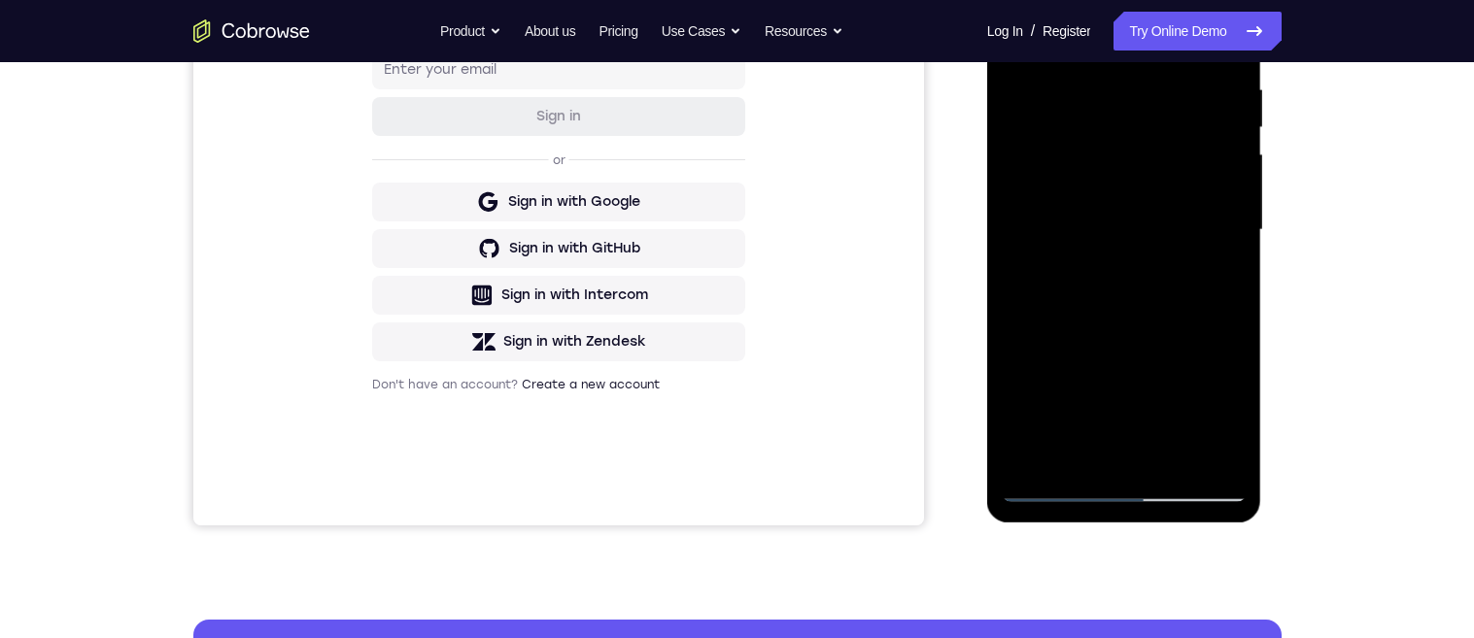
click at [1203, 238] on div at bounding box center [1124, 230] width 245 height 544
click at [1199, 242] on div at bounding box center [1124, 230] width 245 height 544
click at [1202, 240] on div at bounding box center [1124, 230] width 245 height 544
click at [1199, 243] on div at bounding box center [1124, 230] width 245 height 544
click at [1198, 240] on div at bounding box center [1124, 230] width 245 height 544
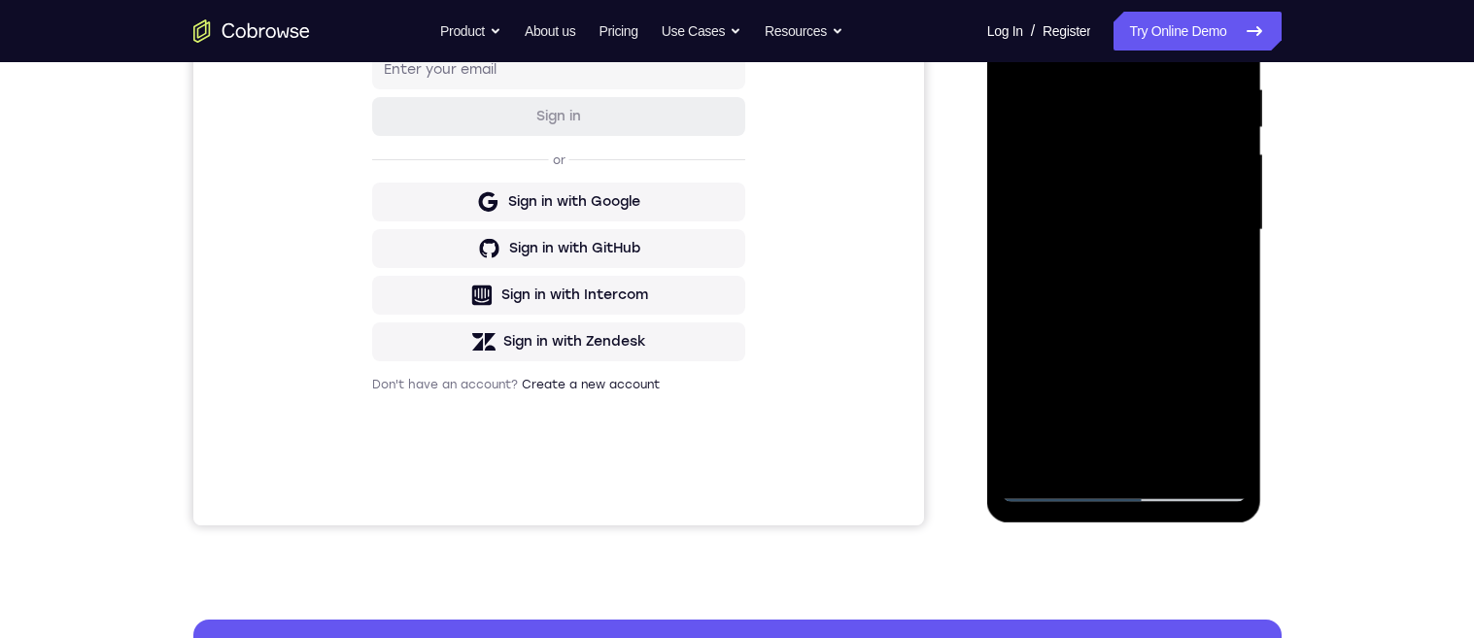
click at [1202, 238] on div at bounding box center [1124, 230] width 245 height 544
click at [1199, 242] on div at bounding box center [1124, 230] width 245 height 544
click at [1201, 236] on div at bounding box center [1124, 230] width 245 height 544
click at [1204, 237] on div at bounding box center [1124, 230] width 245 height 544
click at [1198, 238] on div at bounding box center [1124, 230] width 245 height 544
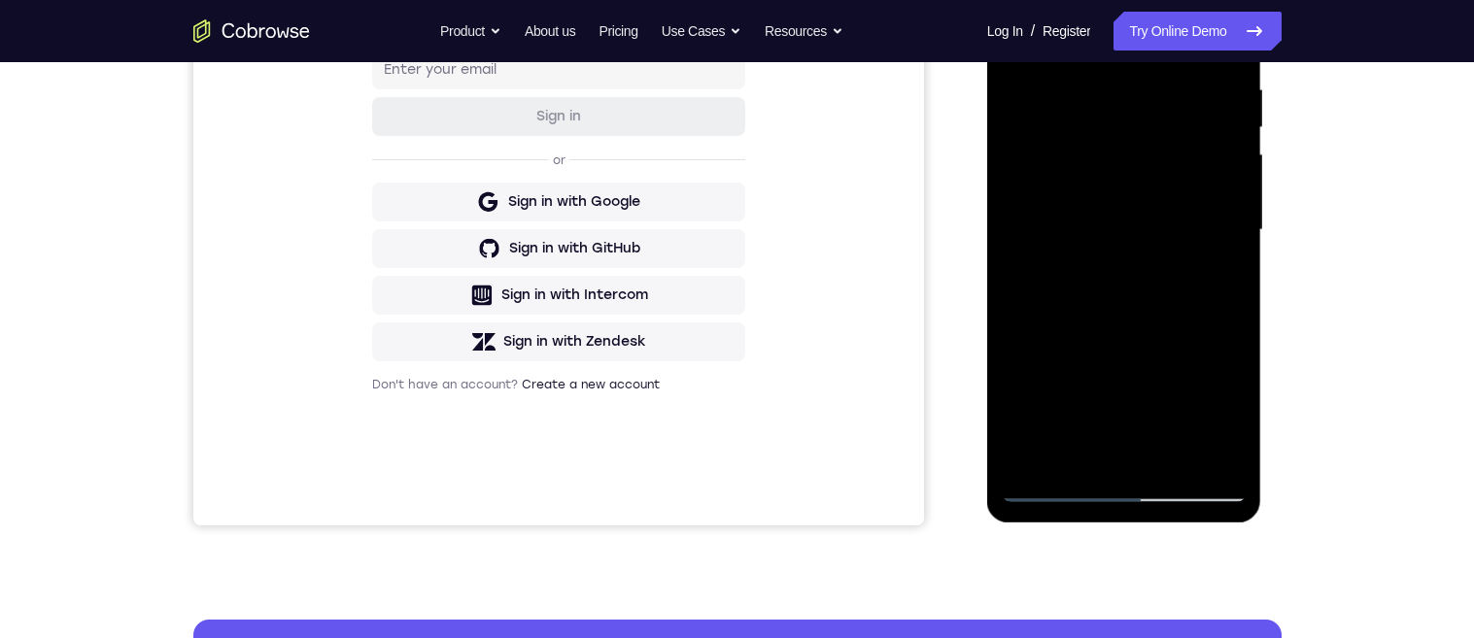
click at [1201, 234] on div at bounding box center [1124, 230] width 245 height 544
click at [1198, 239] on div at bounding box center [1124, 230] width 245 height 544
click at [1195, 241] on div at bounding box center [1124, 230] width 245 height 544
click at [1195, 240] on div at bounding box center [1124, 230] width 245 height 544
click at [1193, 238] on div at bounding box center [1124, 230] width 245 height 544
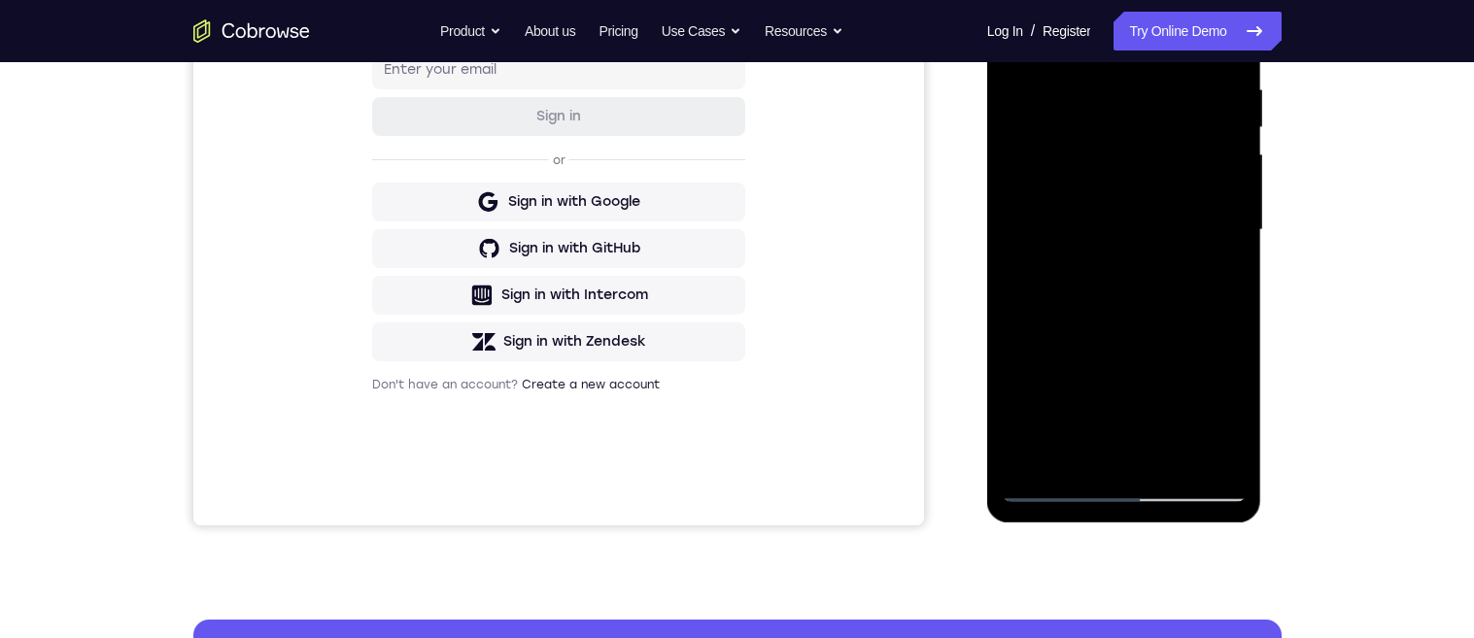
click at [1194, 238] on div at bounding box center [1124, 230] width 245 height 544
click at [1208, 251] on div at bounding box center [1124, 230] width 245 height 544
